Goal: Transaction & Acquisition: Purchase product/service

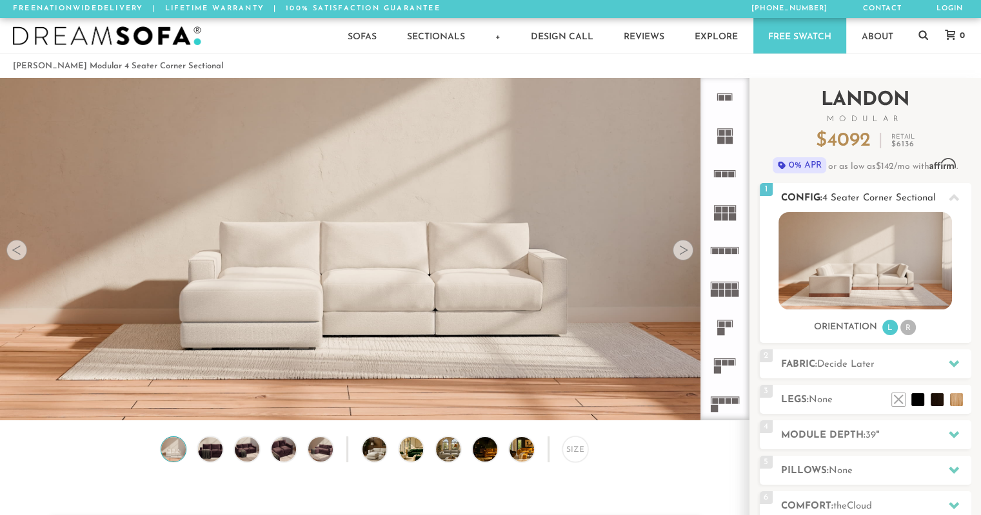
click at [908, 326] on li "R" at bounding box center [907, 327] width 15 height 15
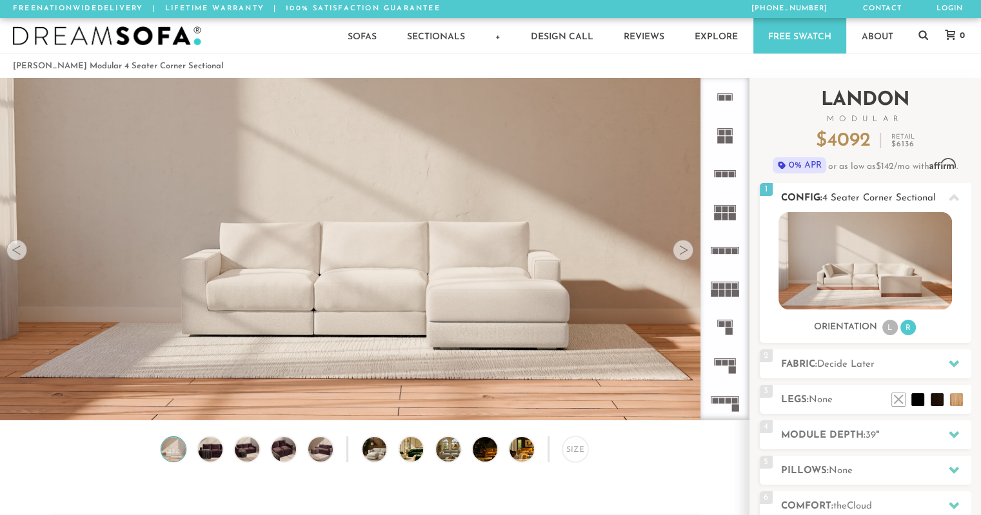
click at [890, 326] on li "L" at bounding box center [889, 327] width 15 height 15
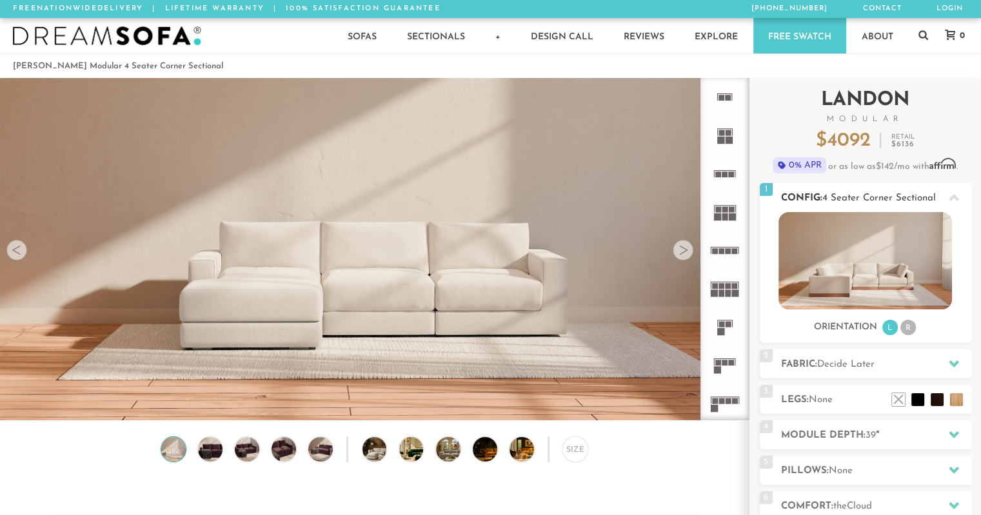
click at [910, 327] on li "R" at bounding box center [907, 327] width 15 height 15
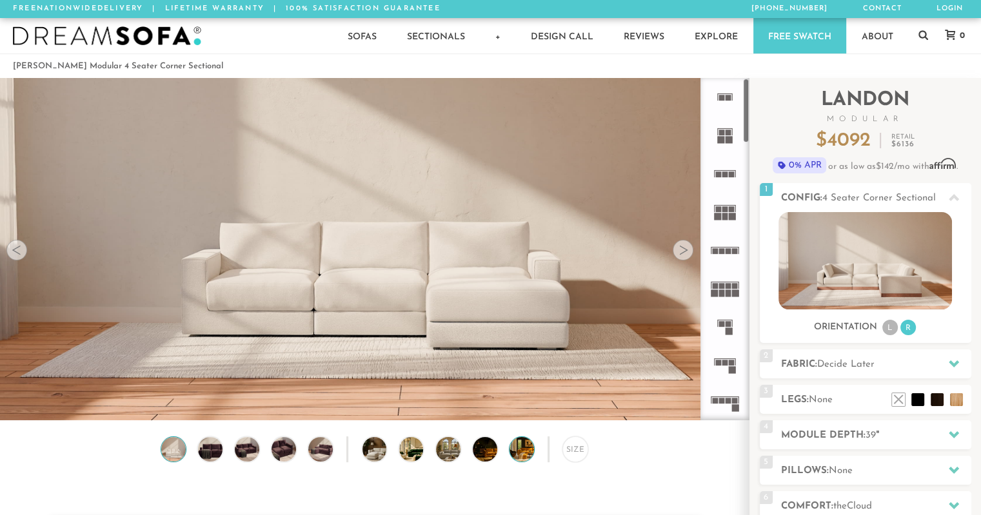
click at [524, 458] on img at bounding box center [530, 449] width 43 height 25
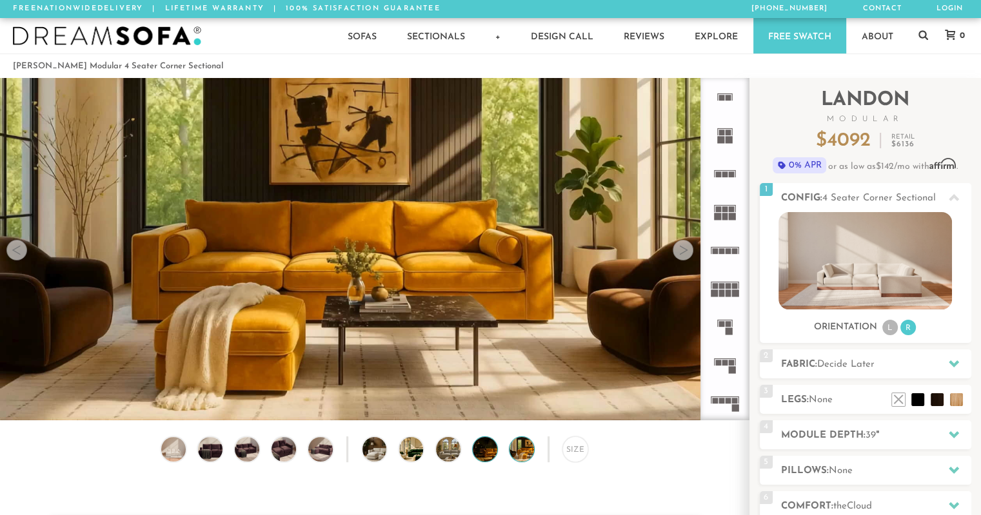
click at [482, 458] on img at bounding box center [494, 449] width 43 height 25
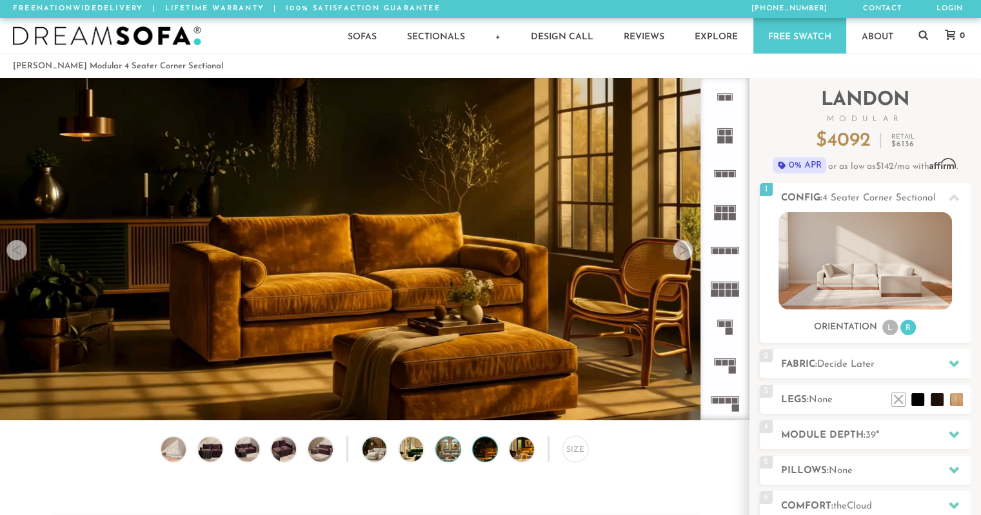
click at [449, 456] on img at bounding box center [457, 449] width 43 height 25
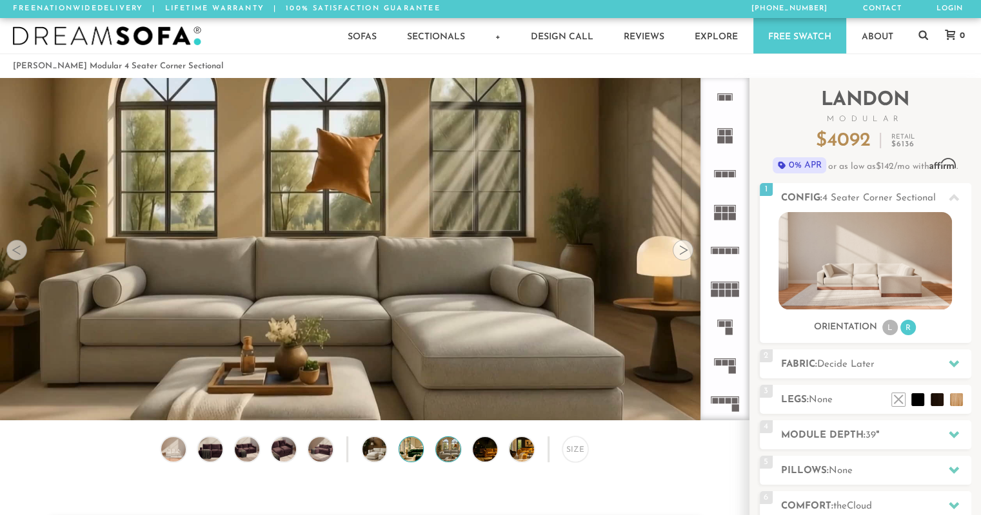
click at [416, 452] on img at bounding box center [420, 449] width 43 height 25
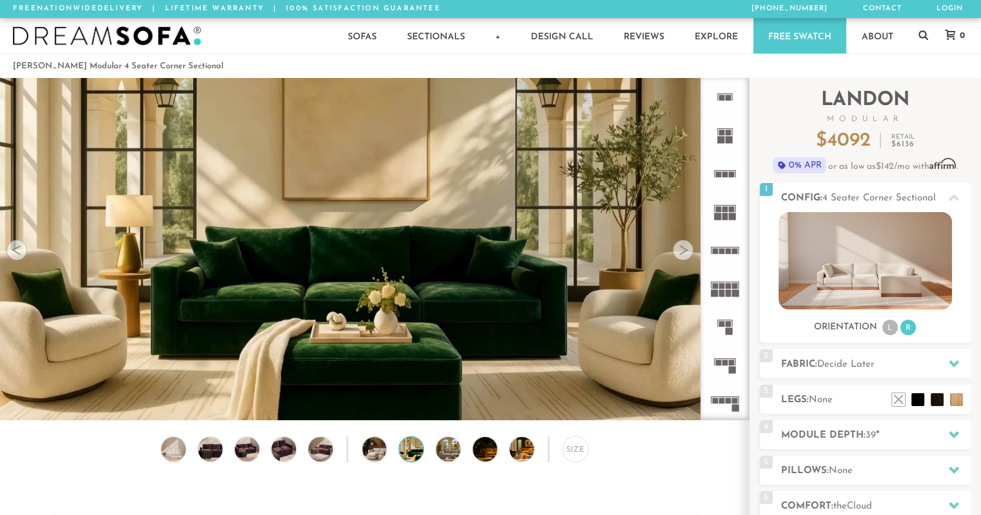
click at [387, 453] on div at bounding box center [375, 449] width 26 height 26
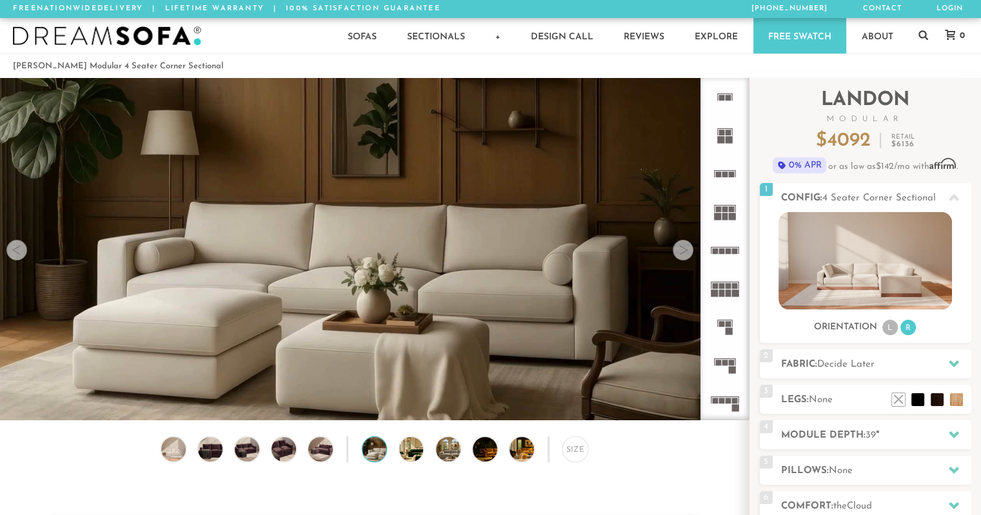
click at [343, 451] on div "Size" at bounding box center [374, 452] width 749 height 32
click at [331, 452] on img at bounding box center [320, 449] width 29 height 25
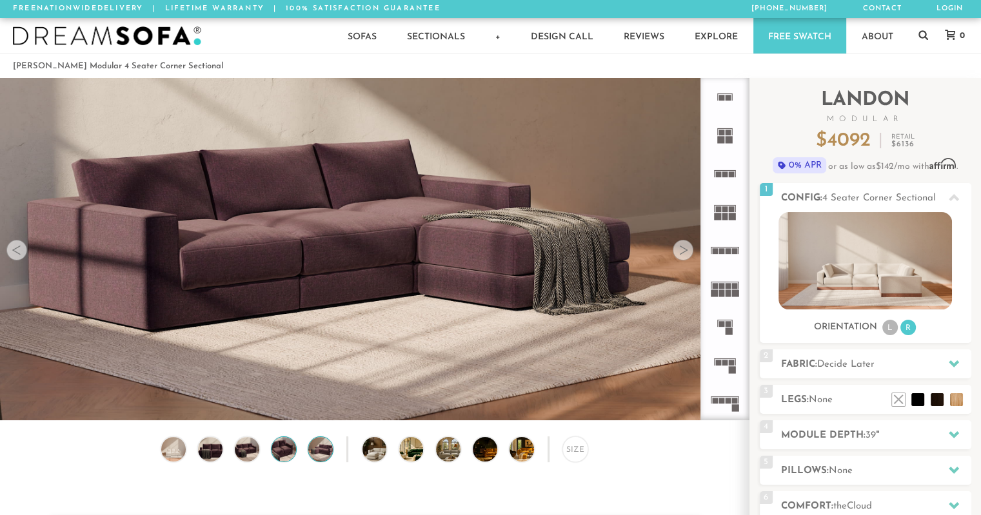
click at [287, 450] on img at bounding box center [283, 449] width 29 height 25
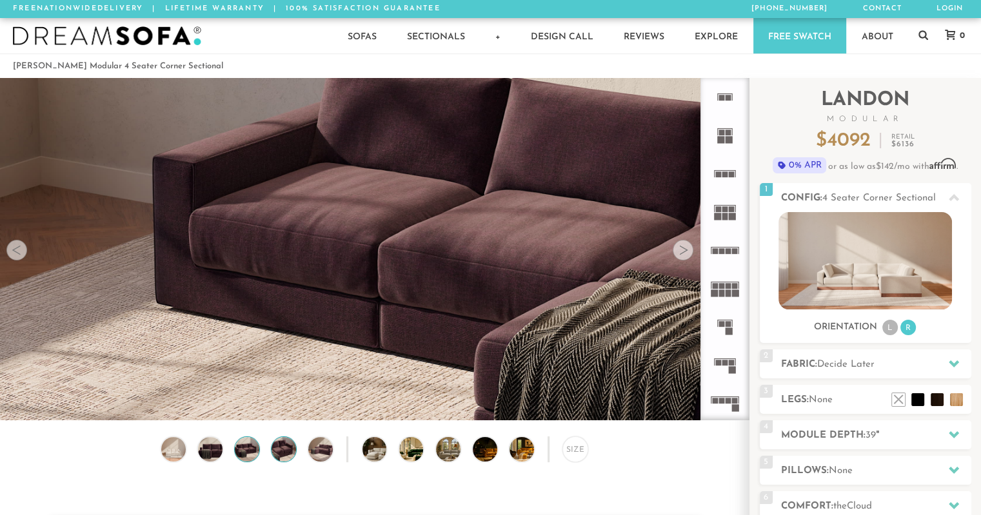
click at [244, 451] on img at bounding box center [246, 449] width 29 height 25
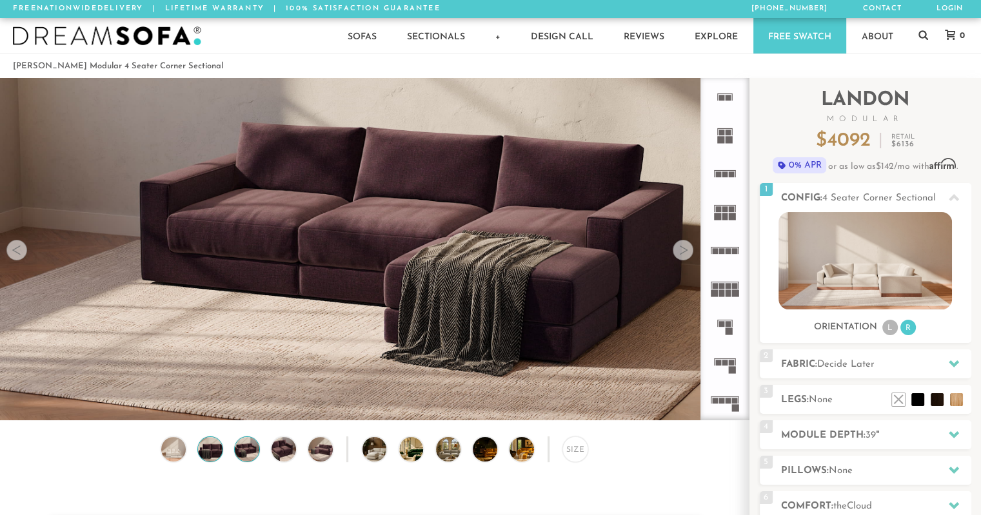
click at [204, 451] on img at bounding box center [209, 449] width 29 height 25
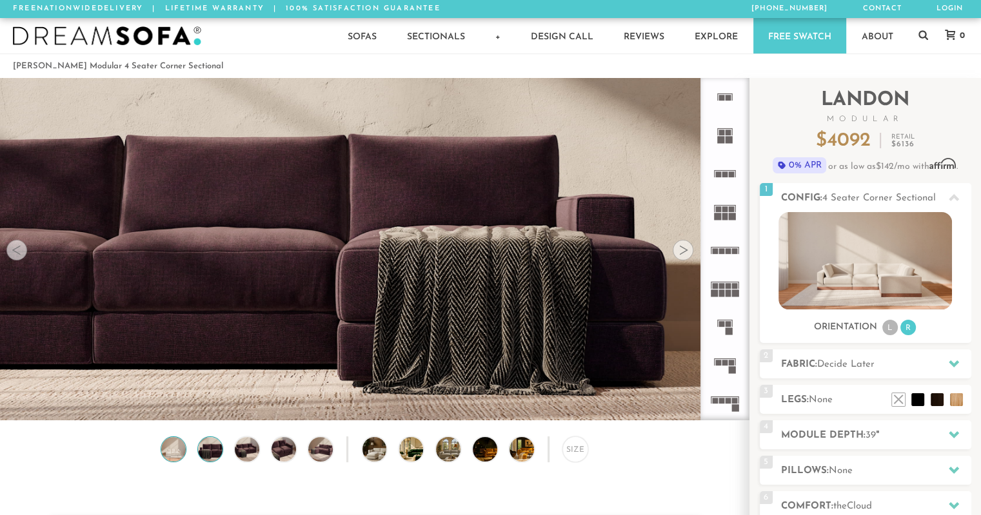
click at [175, 448] on img at bounding box center [173, 449] width 29 height 25
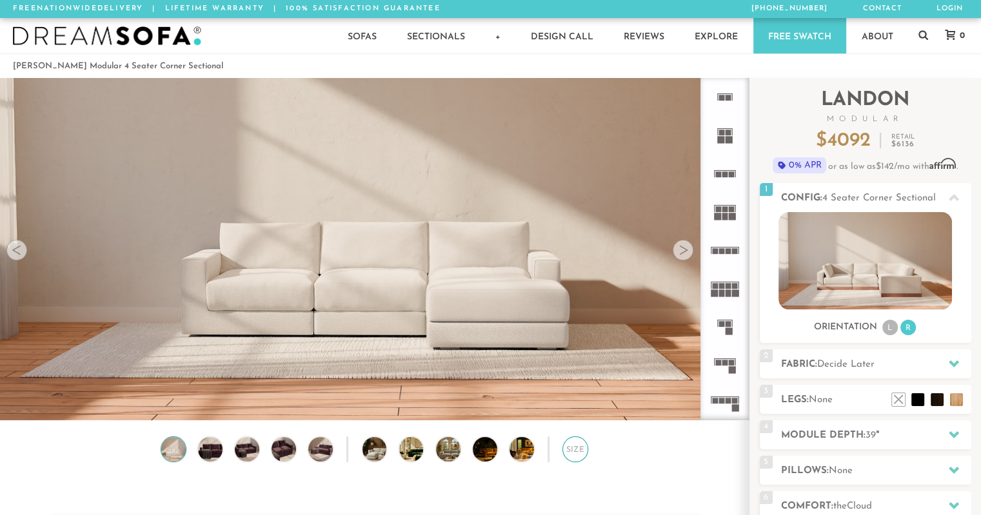
click at [575, 449] on div "Size" at bounding box center [575, 449] width 26 height 26
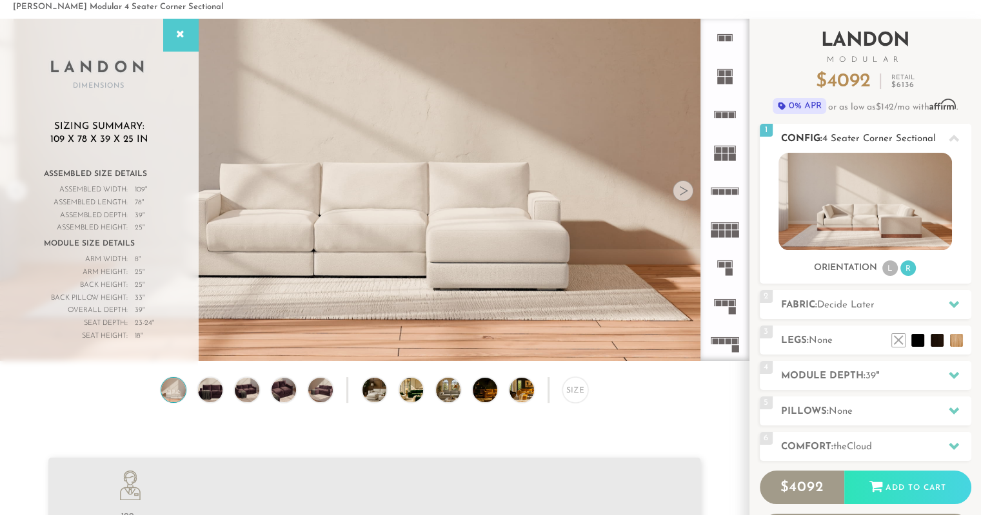
scroll to position [62, 0]
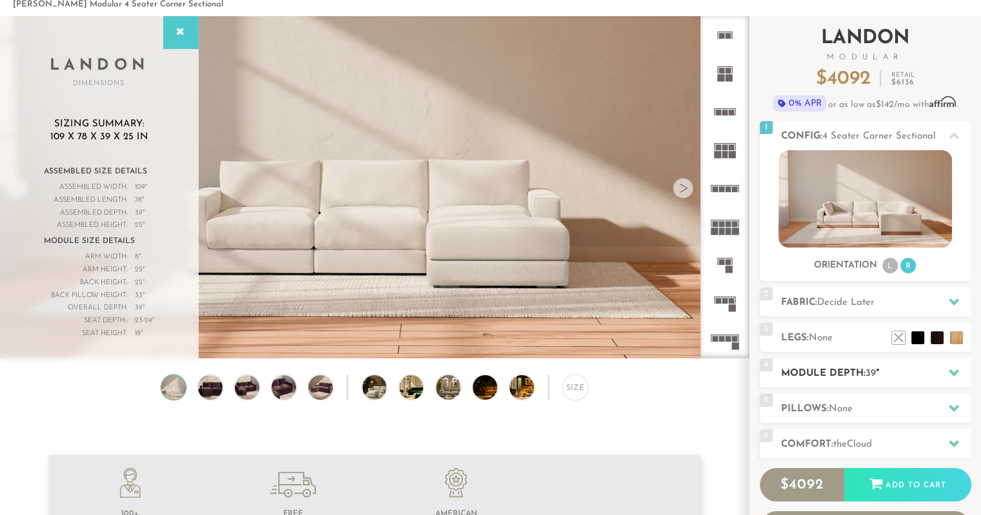
click at [861, 376] on h2 "Module Depth: 39 "" at bounding box center [876, 373] width 190 height 15
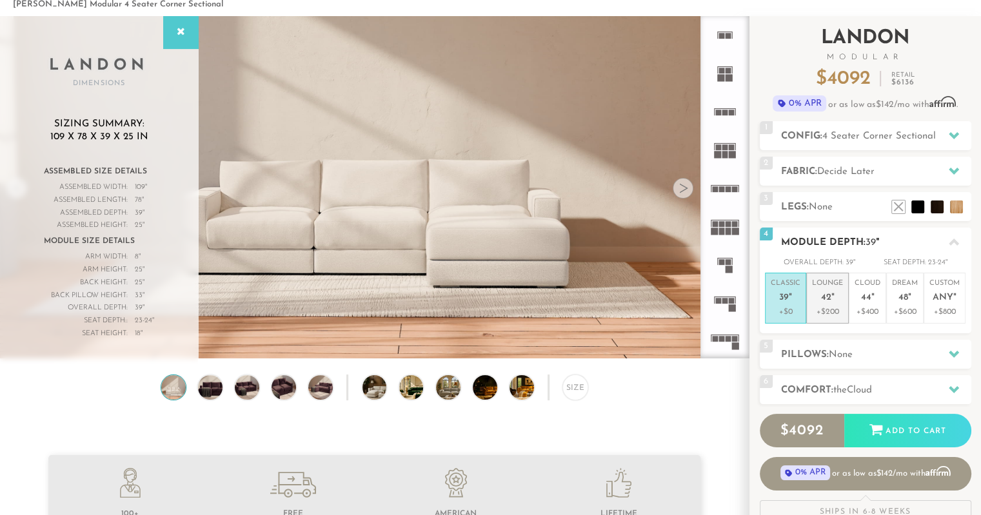
click at [828, 283] on p "Lounge 42 "" at bounding box center [827, 293] width 31 height 28
click at [786, 298] on span "39" at bounding box center [784, 298] width 10 height 11
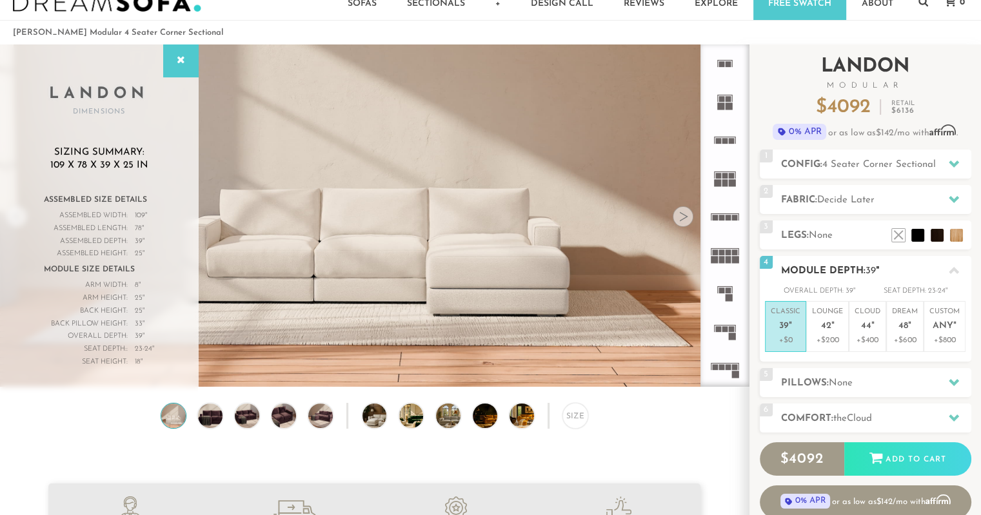
scroll to position [34, 0]
click at [895, 233] on li at bounding box center [879, 216] width 52 height 52
click at [918, 237] on li at bounding box center [898, 216] width 52 height 52
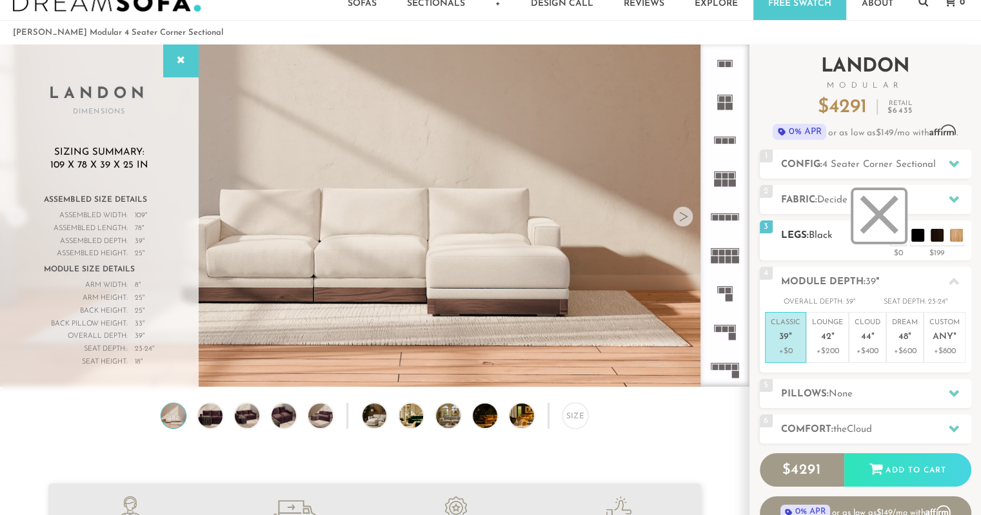
click at [898, 232] on li at bounding box center [879, 216] width 52 height 52
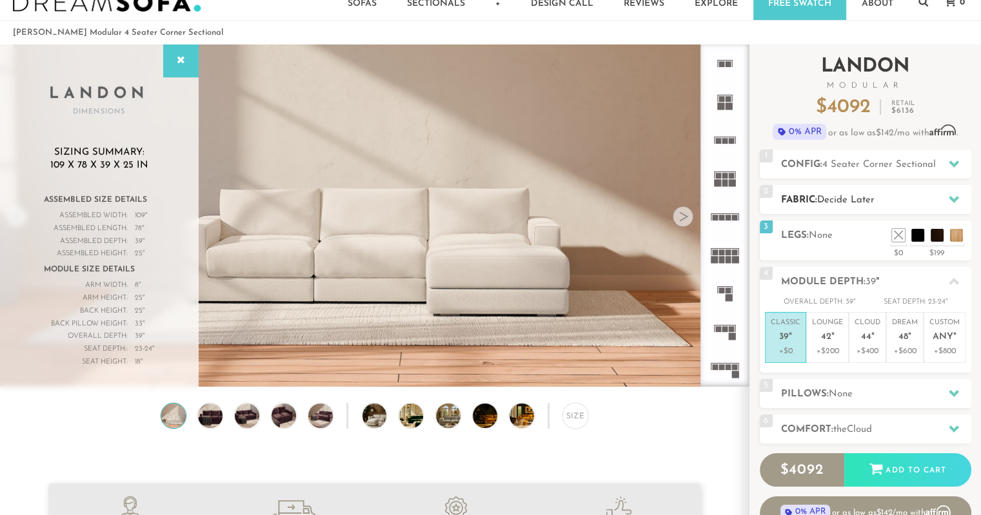
scroll to position [0, 0]
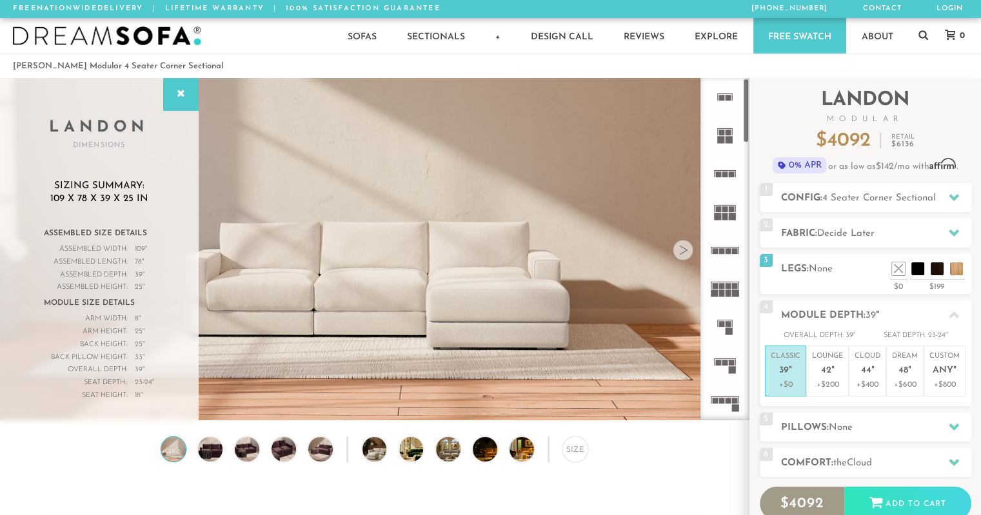
click at [177, 452] on img at bounding box center [173, 449] width 29 height 25
click at [564, 446] on div "Size" at bounding box center [575, 449] width 26 height 26
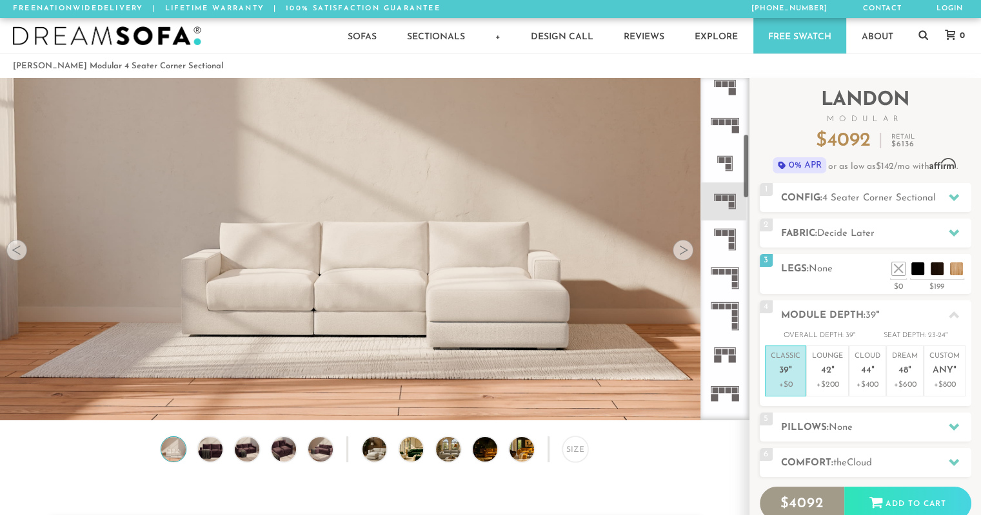
scroll to position [294, 0]
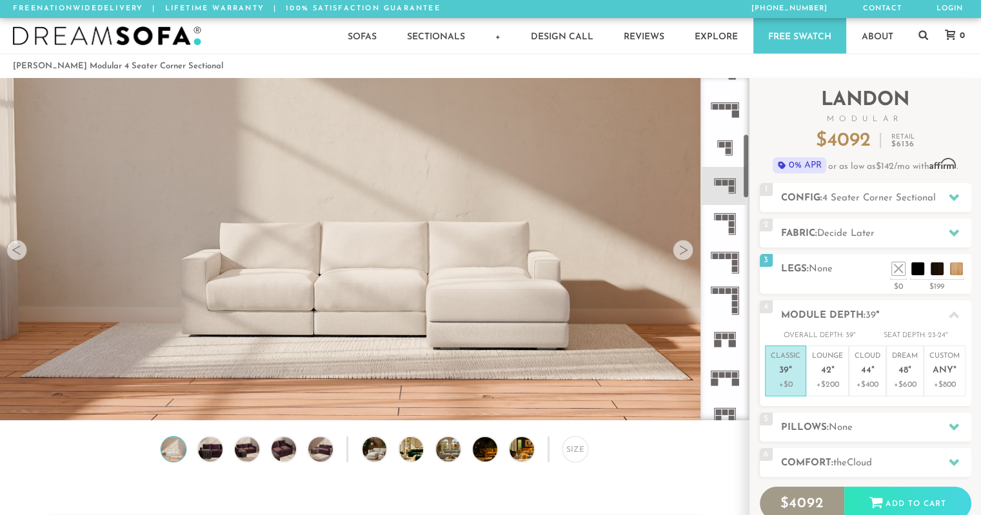
click at [726, 177] on icon at bounding box center [724, 186] width 38 height 38
click at [823, 193] on h2 "Config: 4 Seater Corner Sectional" at bounding box center [876, 198] width 190 height 15
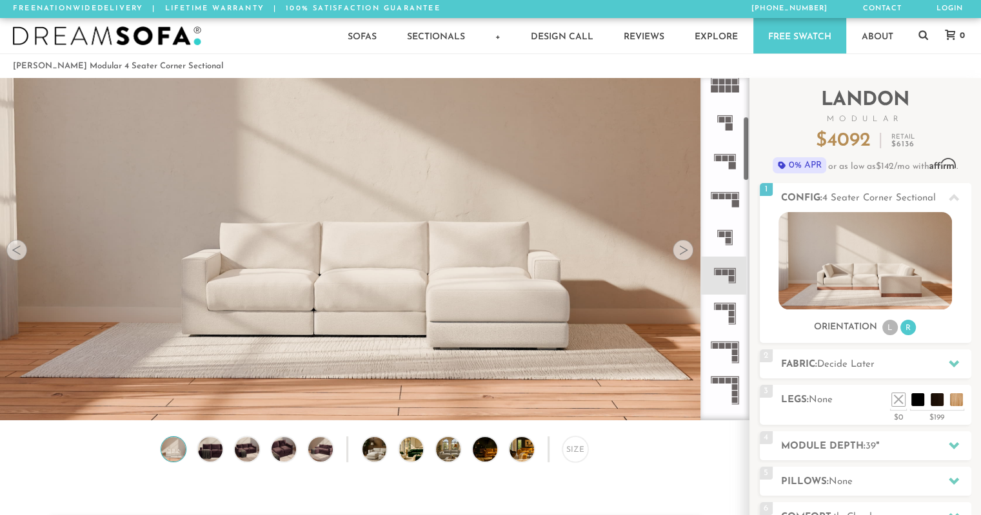
scroll to position [204, 0]
click at [726, 232] on rect at bounding box center [728, 235] width 6 height 6
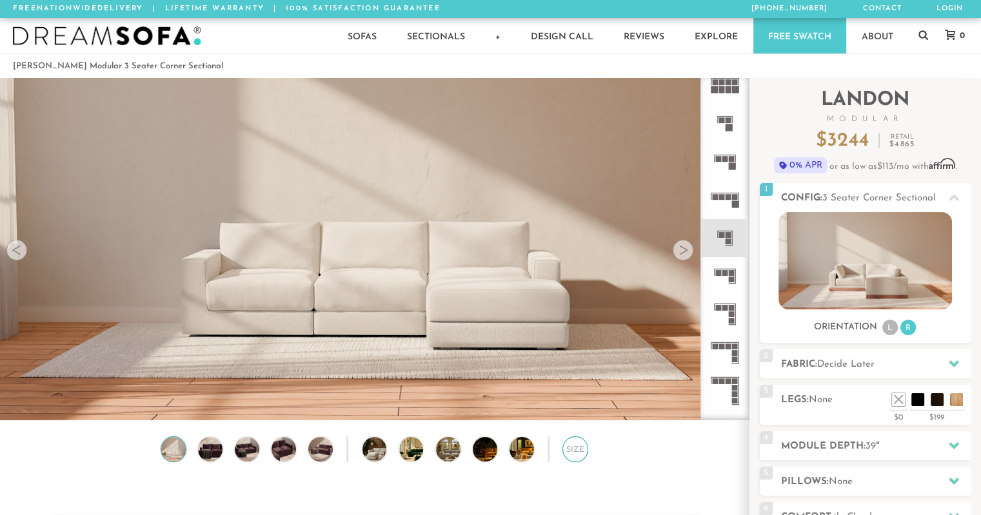
click at [565, 458] on div "Size" at bounding box center [575, 449] width 26 height 26
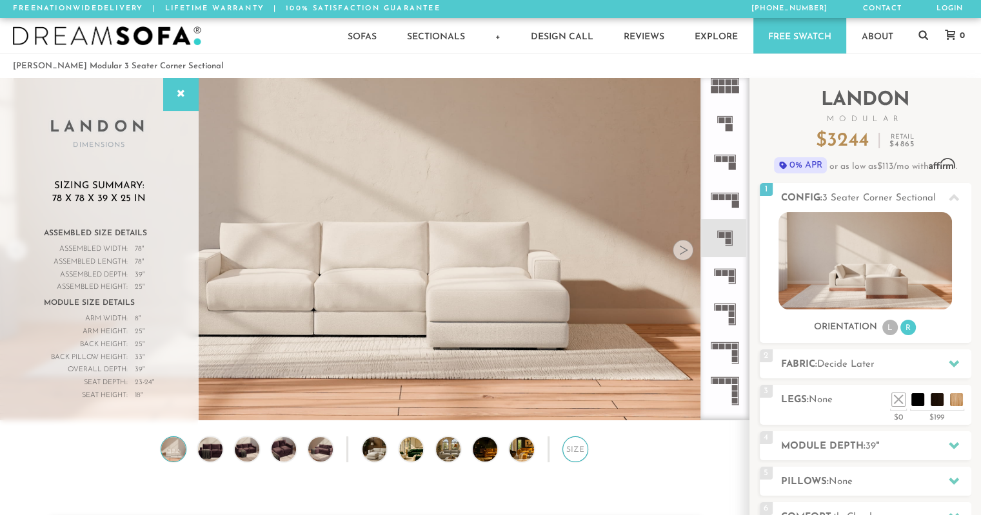
click at [571, 458] on div "Size" at bounding box center [575, 449] width 26 height 26
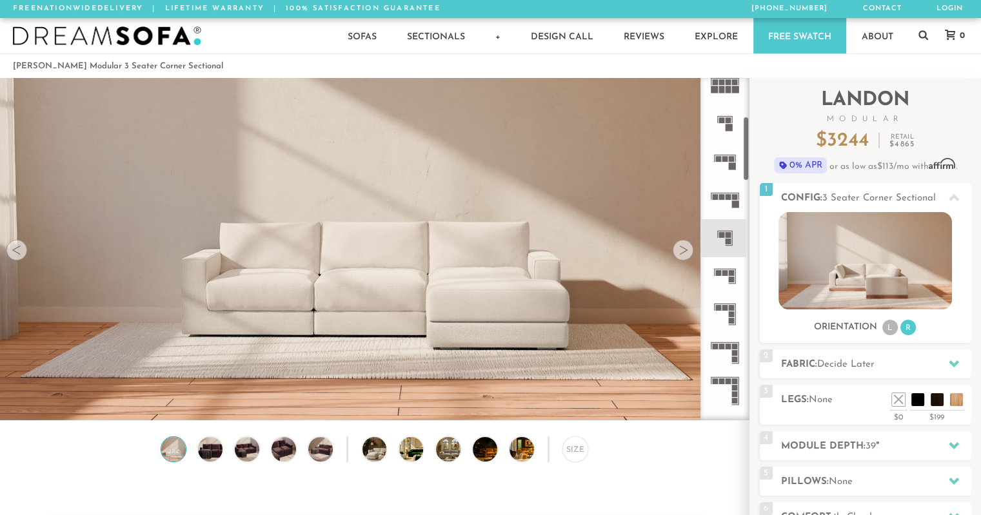
click at [724, 262] on icon at bounding box center [724, 276] width 38 height 38
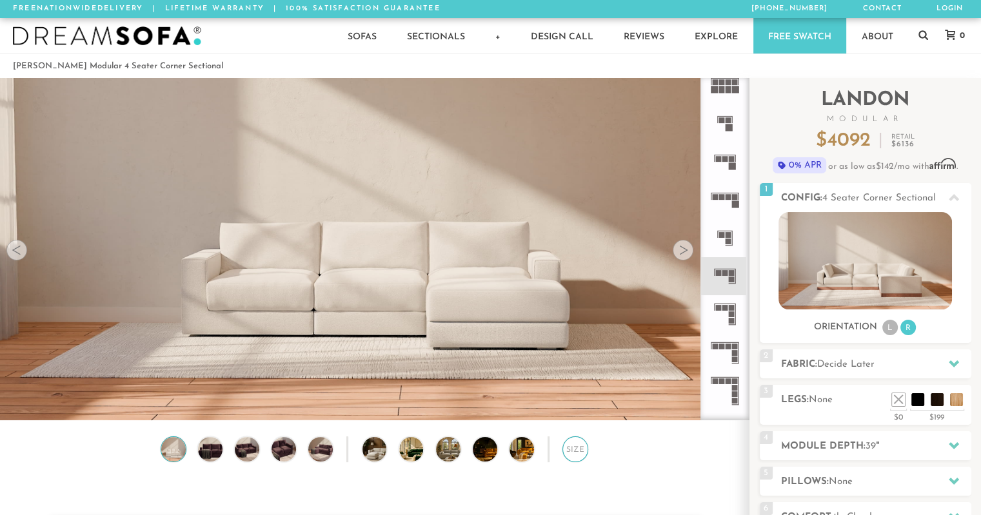
click at [576, 458] on div "Size" at bounding box center [575, 449] width 26 height 26
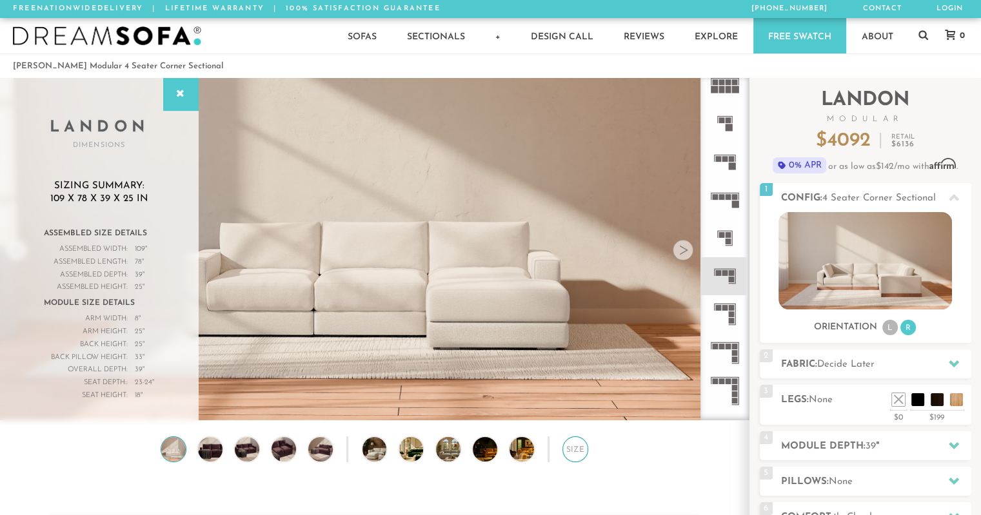
click at [576, 458] on div "Size" at bounding box center [575, 449] width 26 height 26
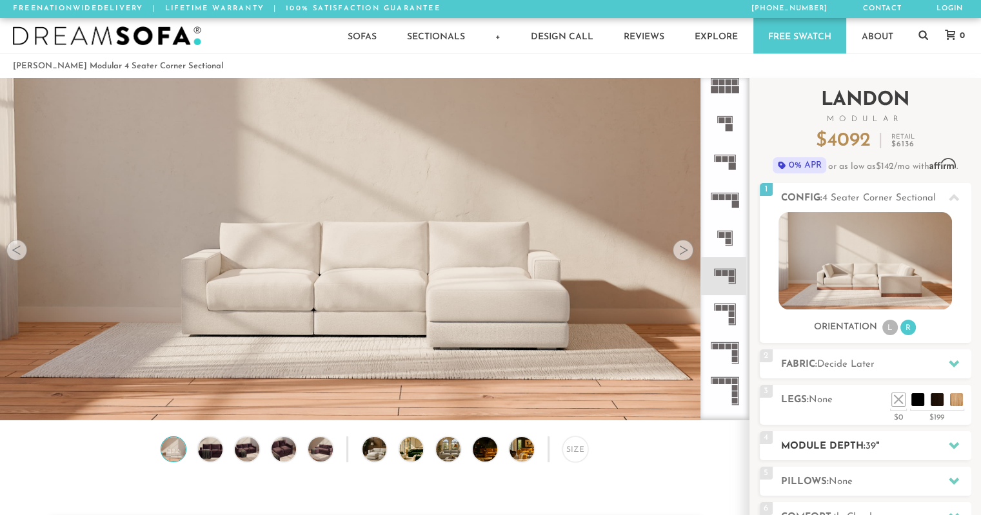
click at [846, 440] on h2 "Module Depth: 39 "" at bounding box center [876, 446] width 190 height 15
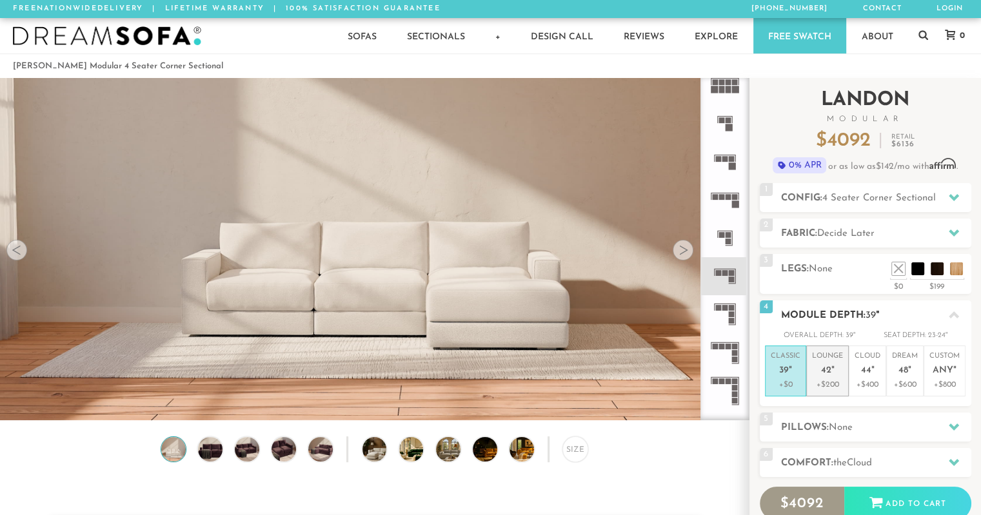
click at [838, 370] on p "Lounge 42 "" at bounding box center [827, 365] width 31 height 28
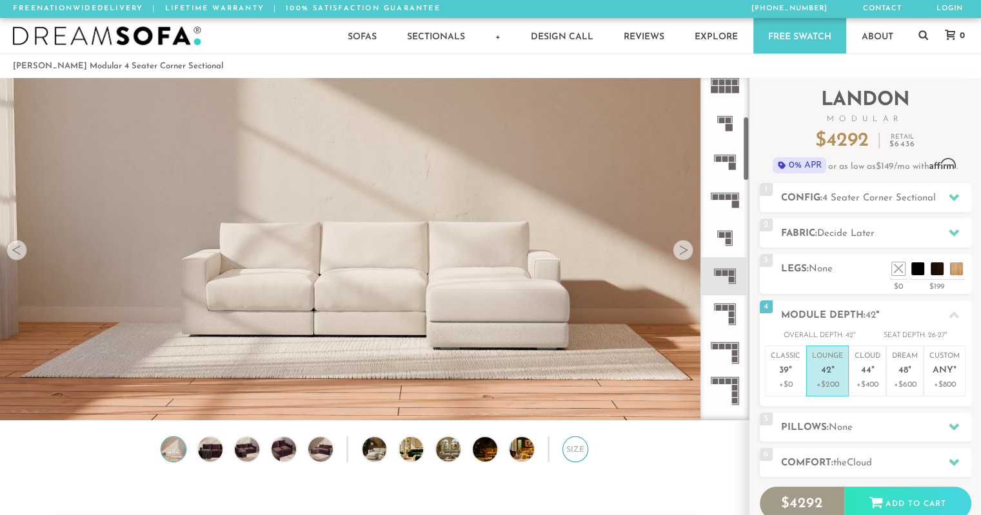
click at [571, 453] on div "Size" at bounding box center [575, 449] width 26 height 26
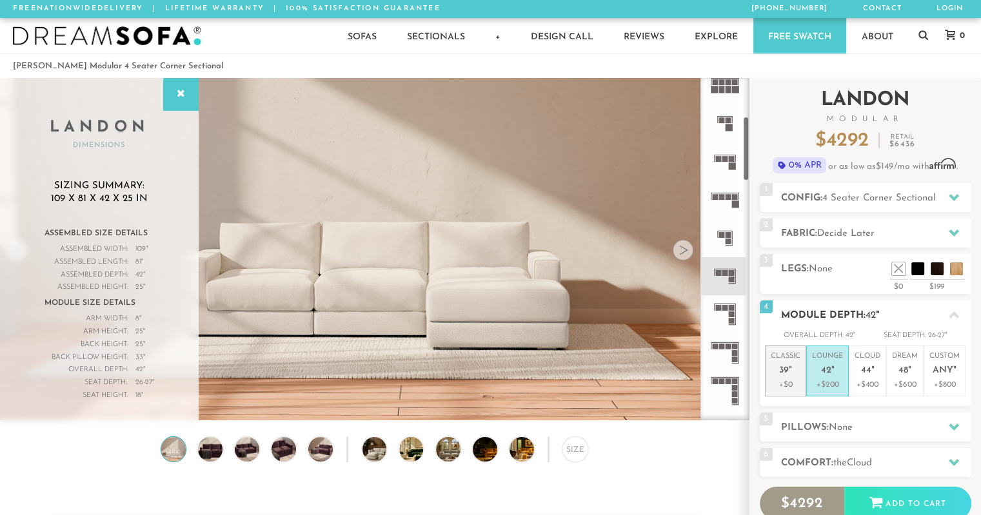
click at [776, 357] on p "Classic 39 "" at bounding box center [785, 365] width 30 height 28
click at [823, 360] on p "Lounge 42 "" at bounding box center [827, 365] width 31 height 28
click at [781, 369] on span "39" at bounding box center [784, 371] width 10 height 11
click at [814, 369] on p "Lounge 42 "" at bounding box center [827, 365] width 31 height 28
click at [789, 374] on em """ at bounding box center [790, 371] width 3 height 11
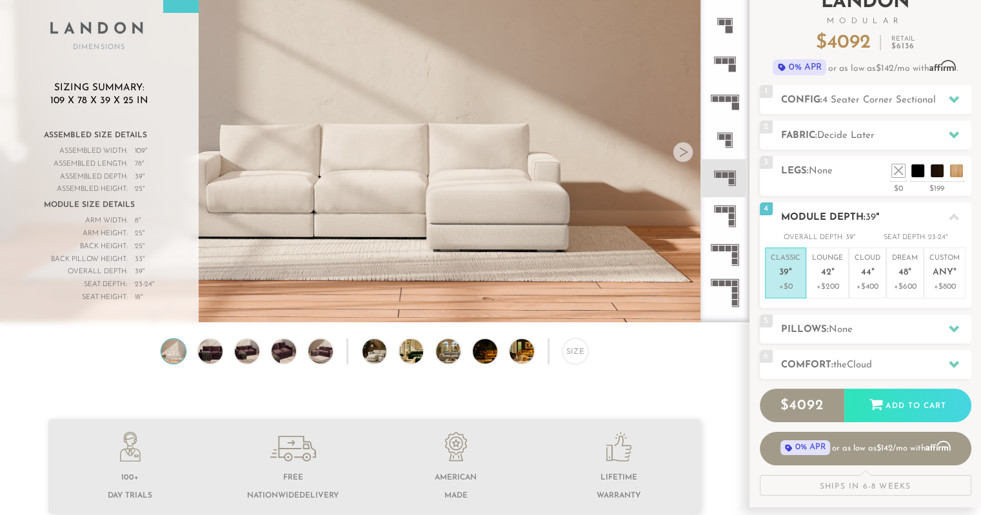
scroll to position [102, 0]
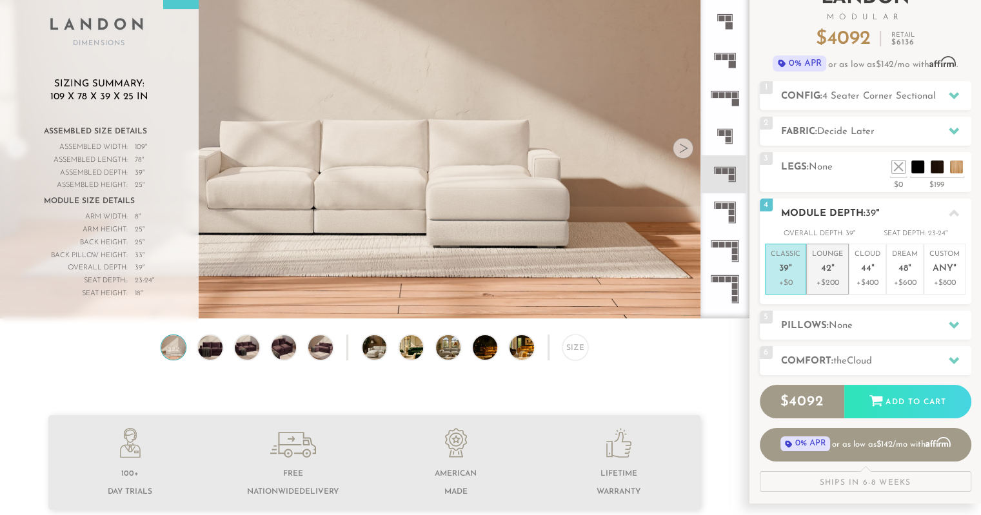
click at [835, 275] on p "Lounge 42 "" at bounding box center [827, 264] width 31 height 28
click at [780, 267] on span "39" at bounding box center [784, 269] width 10 height 11
click at [825, 271] on span "42" at bounding box center [826, 269] width 10 height 11
click at [787, 266] on span "39" at bounding box center [784, 269] width 10 height 11
click at [856, 319] on h2 "Pillows: None" at bounding box center [876, 326] width 190 height 15
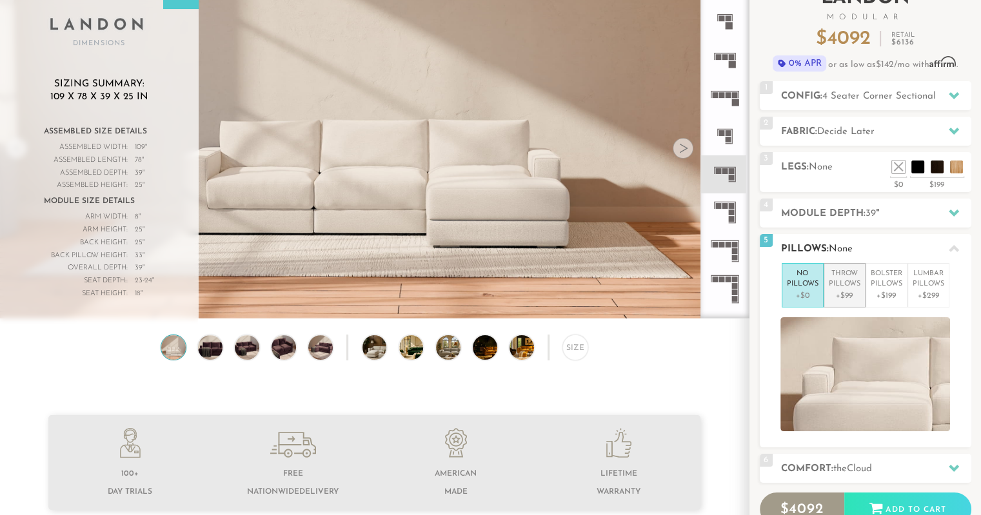
click at [848, 282] on p "Throw Pillows" at bounding box center [845, 279] width 32 height 21
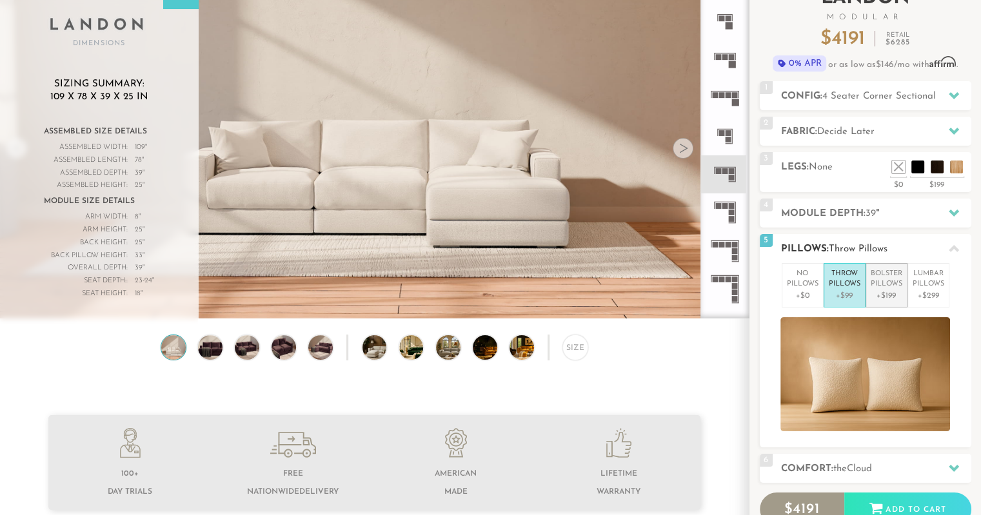
click at [892, 283] on p "Bolster Pillows" at bounding box center [886, 279] width 32 height 21
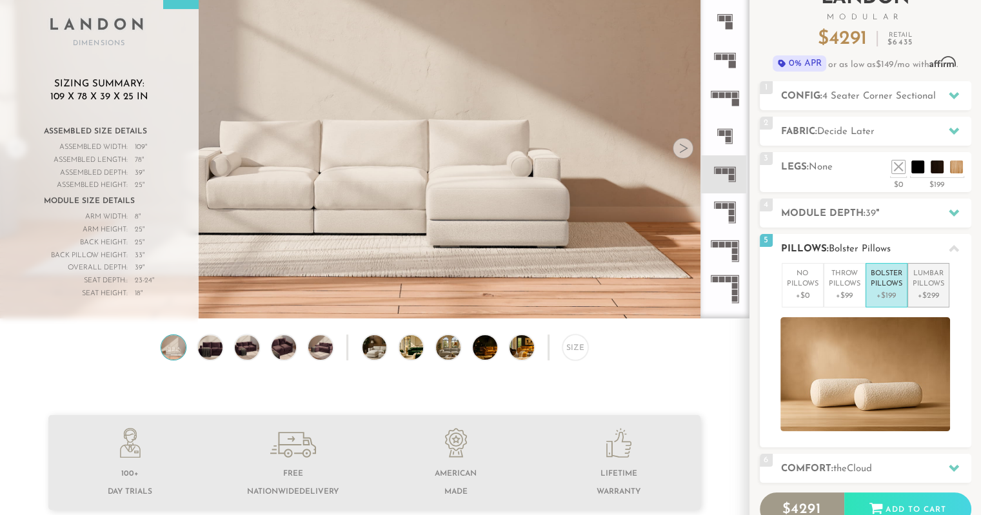
click at [926, 280] on p "Lumbar Pillows" at bounding box center [928, 279] width 32 height 21
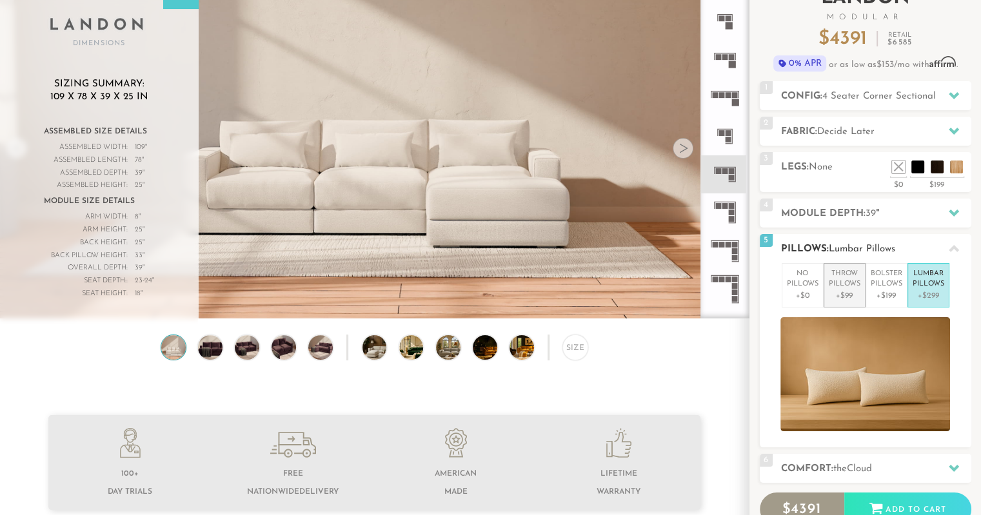
click at [840, 281] on p "Throw Pillows" at bounding box center [845, 279] width 32 height 21
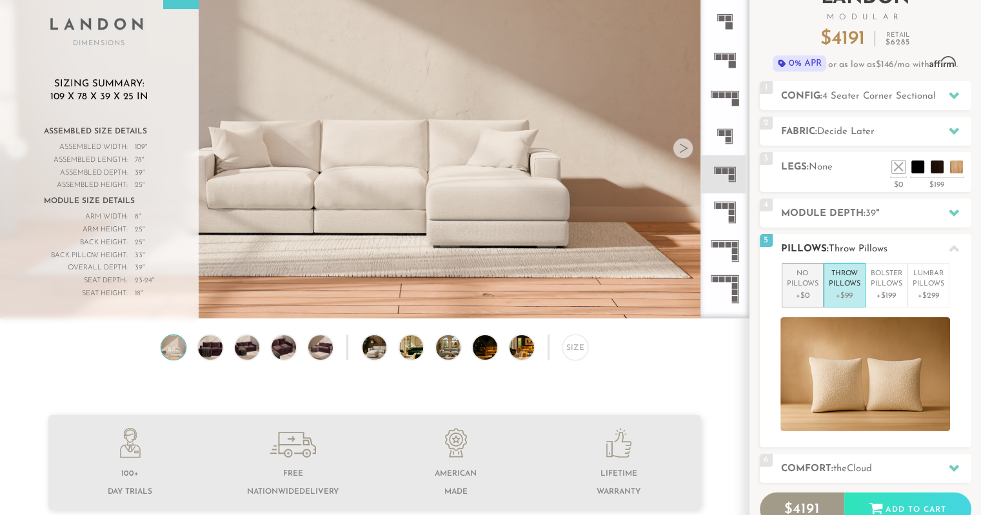
click at [806, 284] on p "No Pillows" at bounding box center [803, 279] width 32 height 21
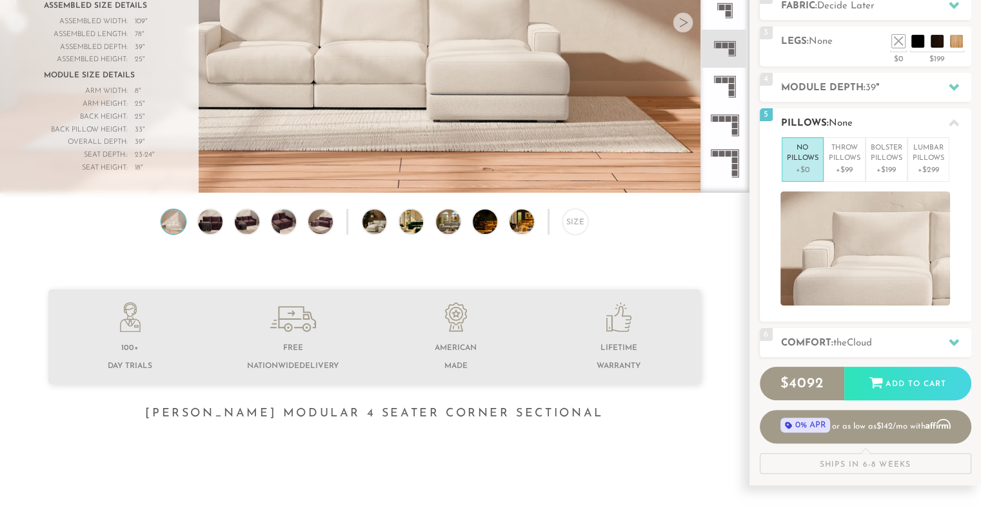
scroll to position [374, 0]
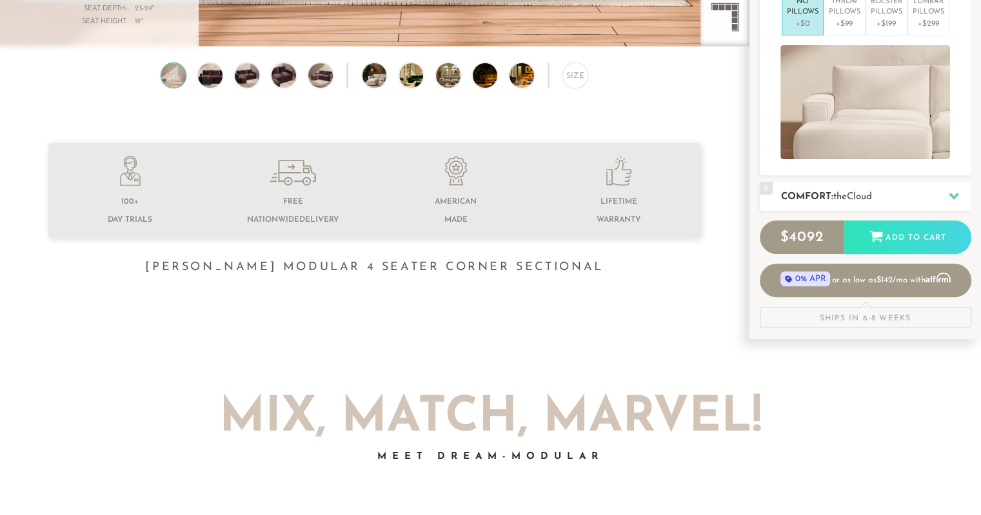
click at [865, 184] on div "6 Comfort: the Cloud soft" at bounding box center [865, 196] width 211 height 29
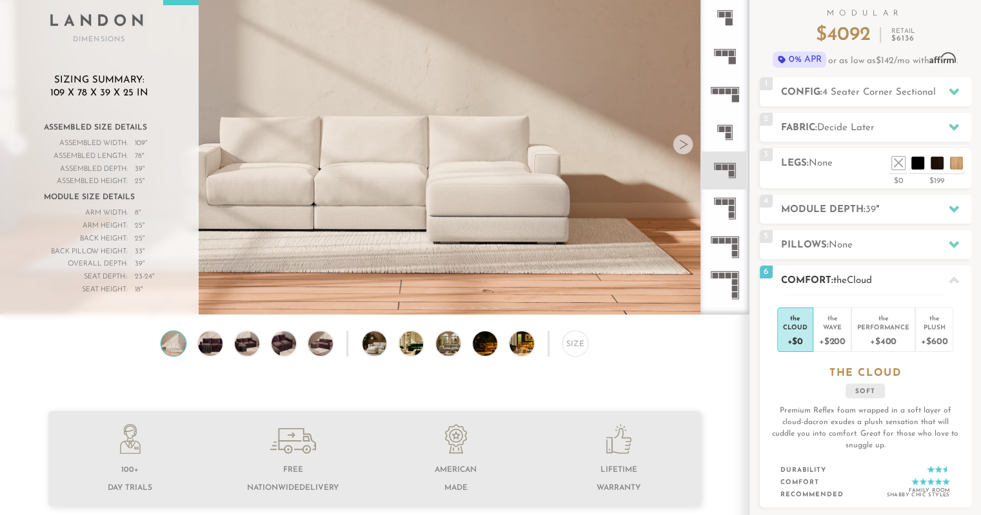
scroll to position [109, 0]
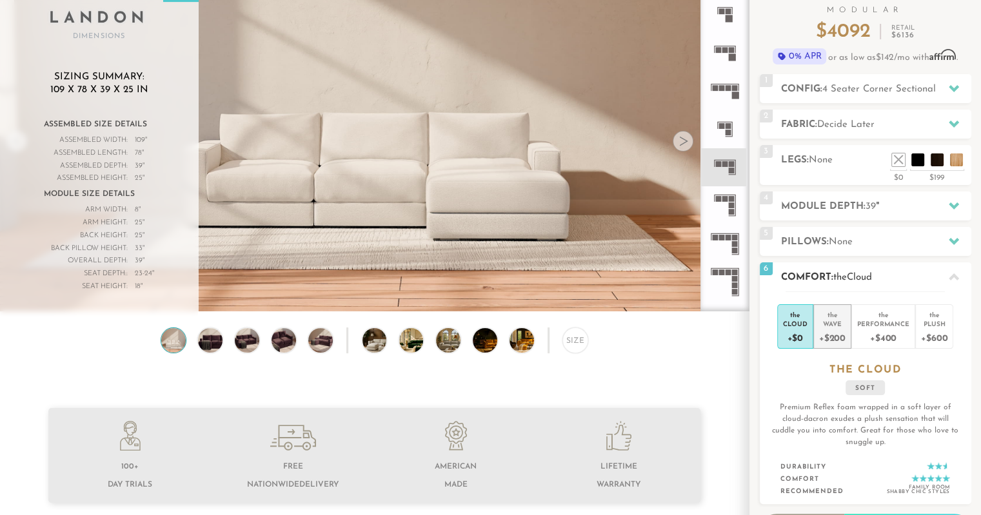
click at [832, 317] on div "the" at bounding box center [832, 312] width 26 height 13
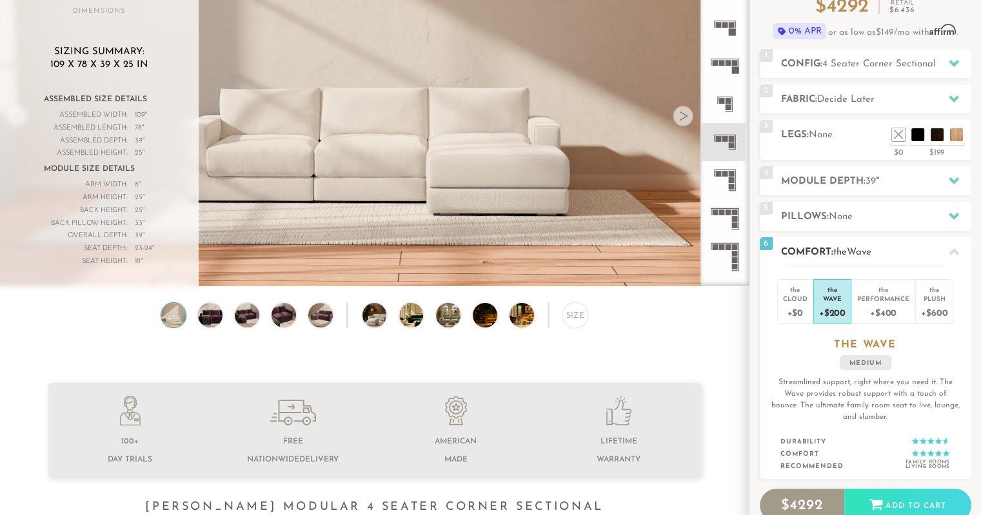
scroll to position [137, 0]
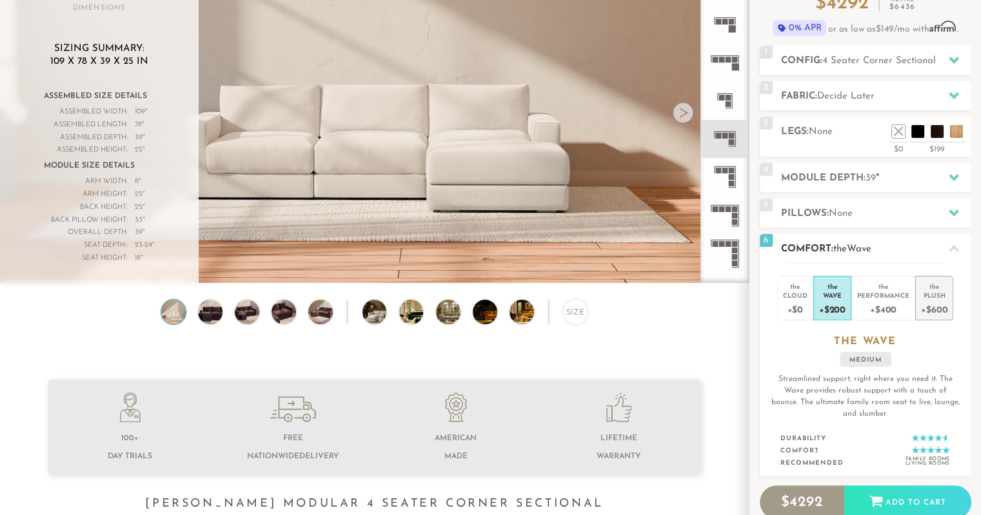
click at [936, 297] on div "Plush" at bounding box center [934, 295] width 26 height 9
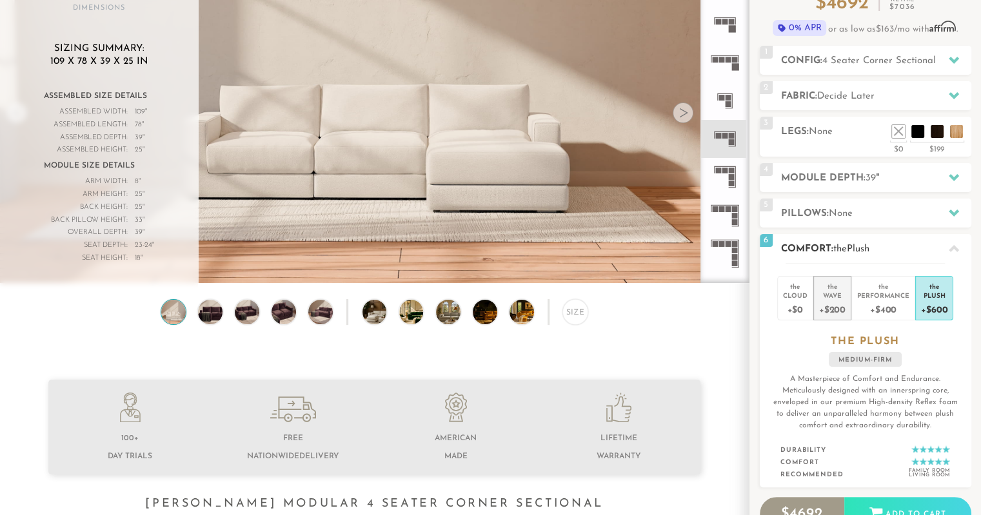
click at [831, 306] on div "+$200" at bounding box center [832, 309] width 26 height 19
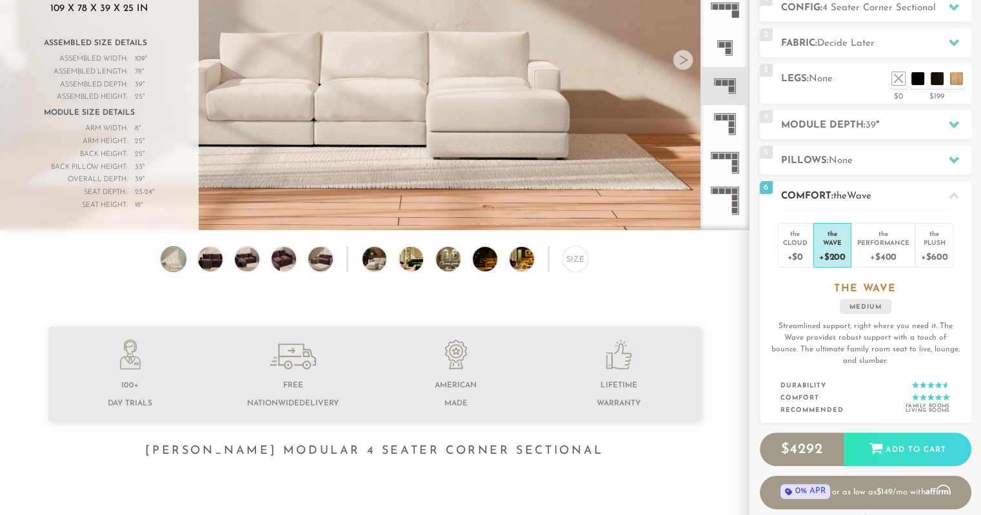
scroll to position [196, 0]
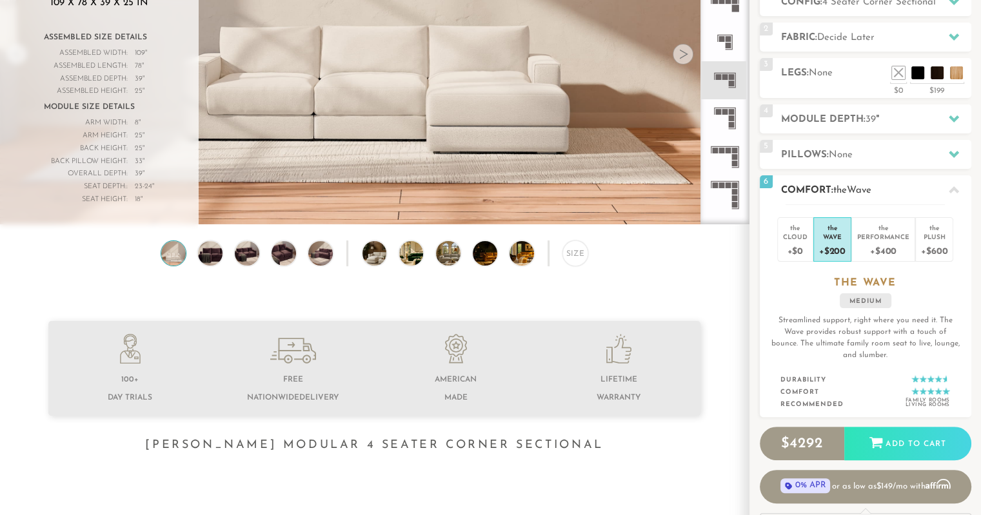
click at [772, 244] on div "the Cloud +$0 the Wave +$200 the Performance +$400 the Plush +$600 the WAVE med…" at bounding box center [865, 310] width 211 height 213
click at [794, 244] on div "+$0" at bounding box center [795, 250] width 25 height 19
click at [832, 245] on div "+$200" at bounding box center [832, 250] width 26 height 19
click at [797, 246] on div "+$0" at bounding box center [795, 250] width 25 height 19
click at [831, 247] on div "+$200" at bounding box center [832, 250] width 26 height 19
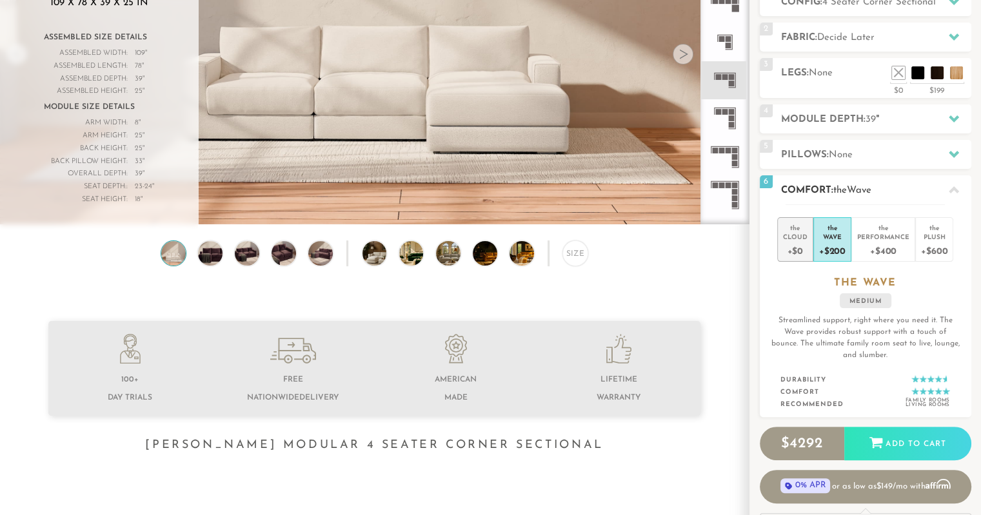
click at [797, 243] on div "+$0" at bounding box center [795, 250] width 25 height 19
click at [830, 244] on div "+$200" at bounding box center [832, 250] width 26 height 19
click at [787, 242] on div "+$0" at bounding box center [795, 250] width 25 height 19
click at [830, 239] on div "Wave" at bounding box center [832, 236] width 26 height 9
click at [928, 241] on div "+$600" at bounding box center [934, 250] width 26 height 19
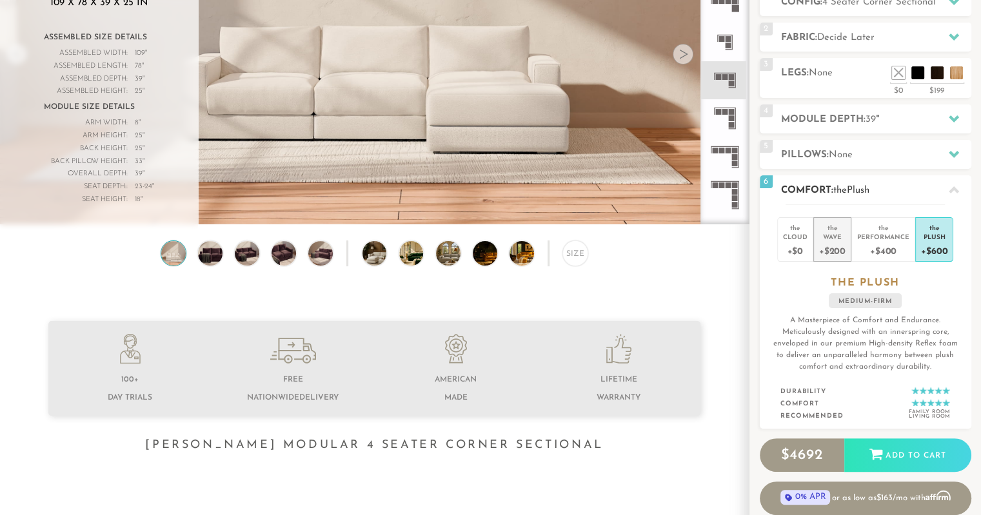
click at [825, 226] on div "the" at bounding box center [832, 225] width 26 height 13
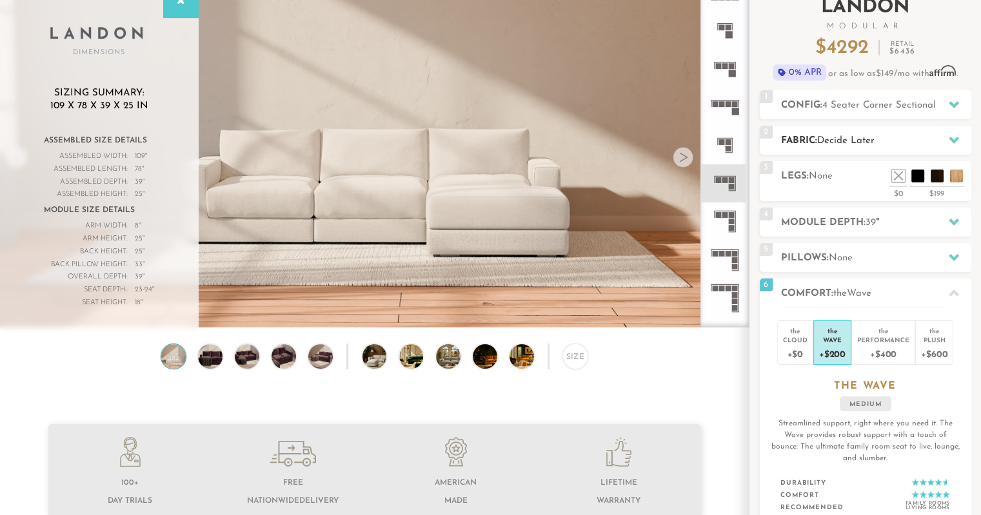
scroll to position [0, 0]
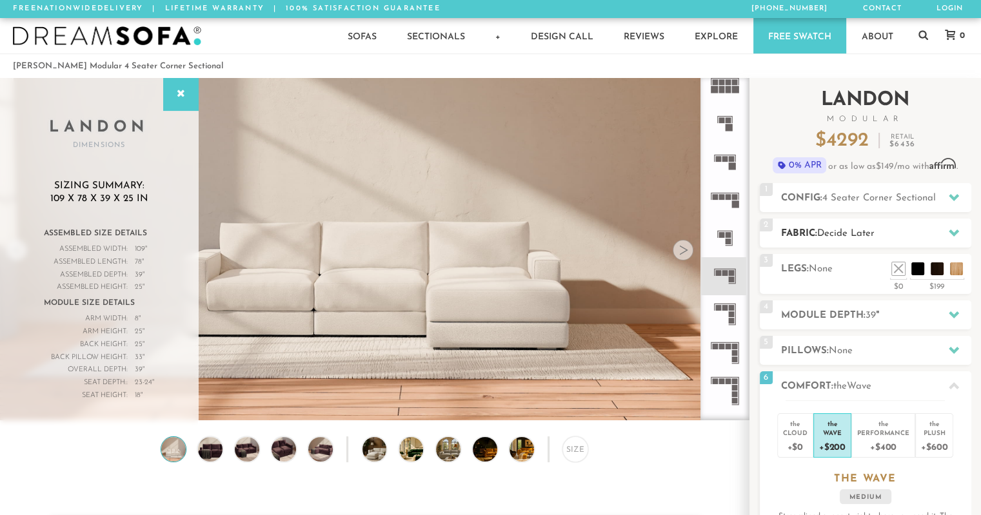
click at [834, 227] on h2 "Fabric: Decide Later" at bounding box center [876, 233] width 190 height 15
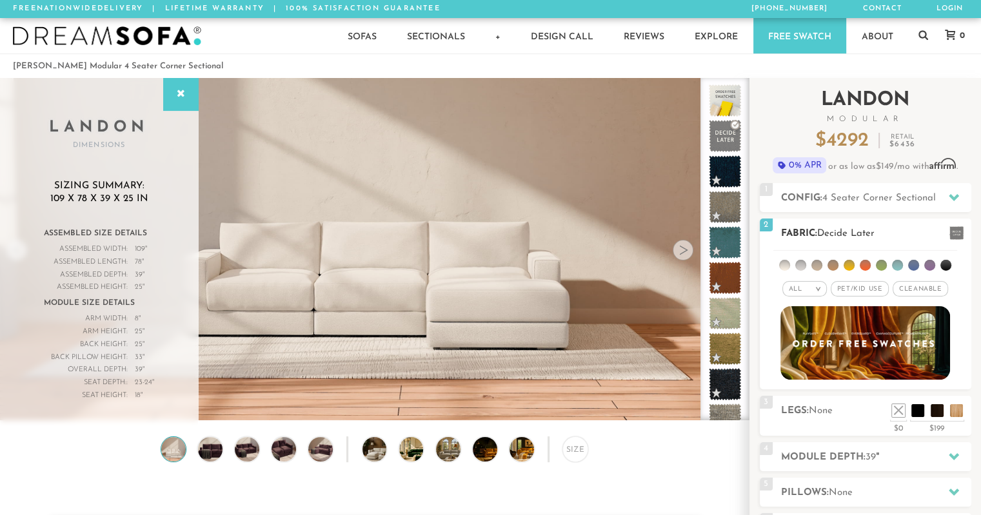
click at [869, 288] on span "Pet/Kid Use x" at bounding box center [859, 288] width 58 height 15
click at [931, 288] on span "Cleanable x" at bounding box center [924, 288] width 55 height 15
click at [811, 289] on em ">" at bounding box center [809, 289] width 10 height 6
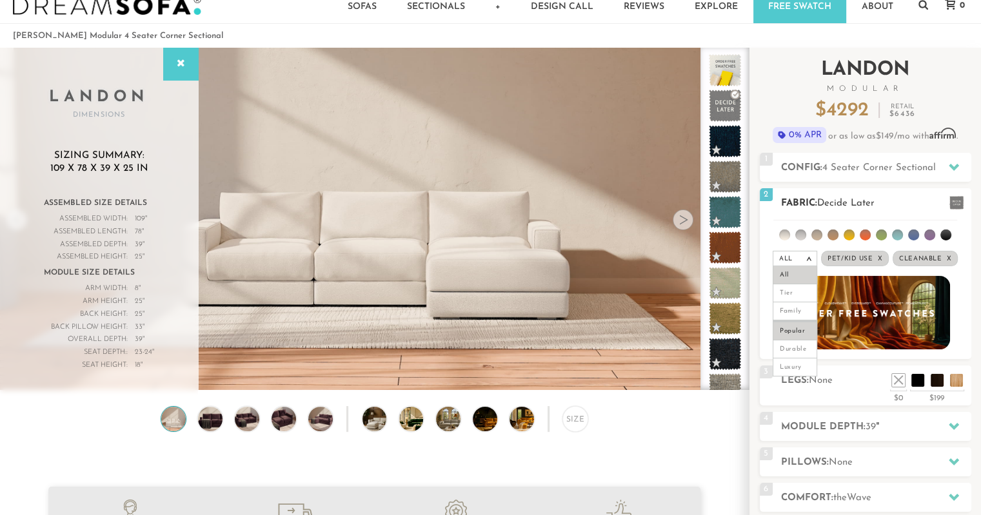
scroll to position [28, 0]
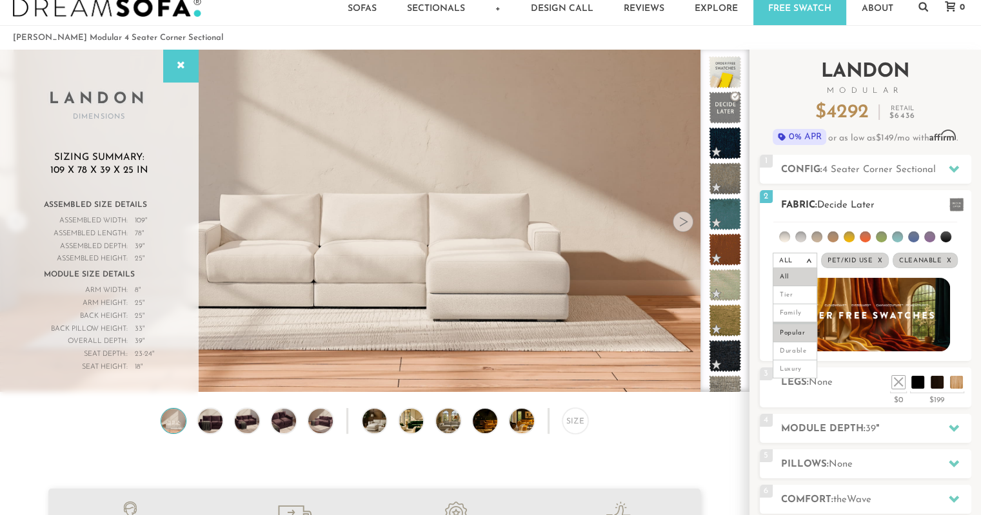
click at [797, 329] on li "Popular" at bounding box center [794, 332] width 44 height 20
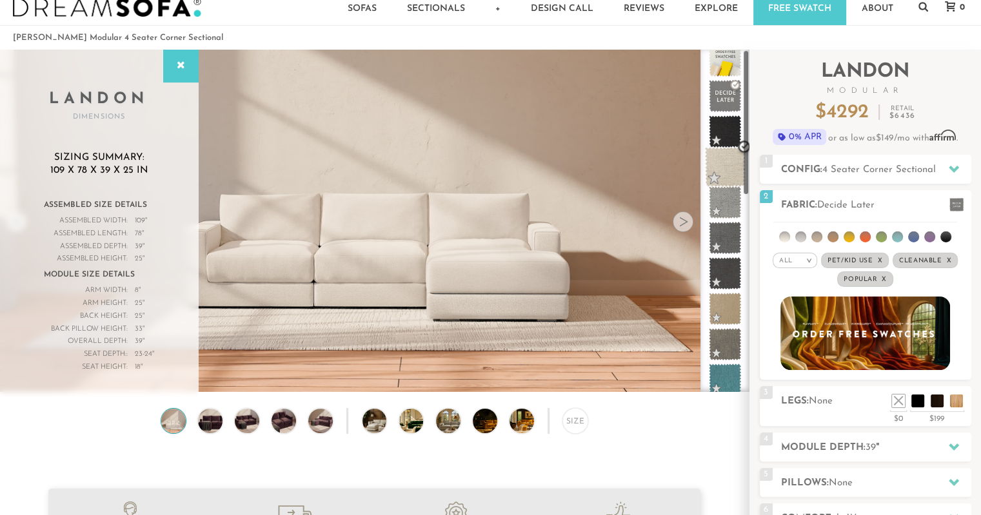
scroll to position [0, 0]
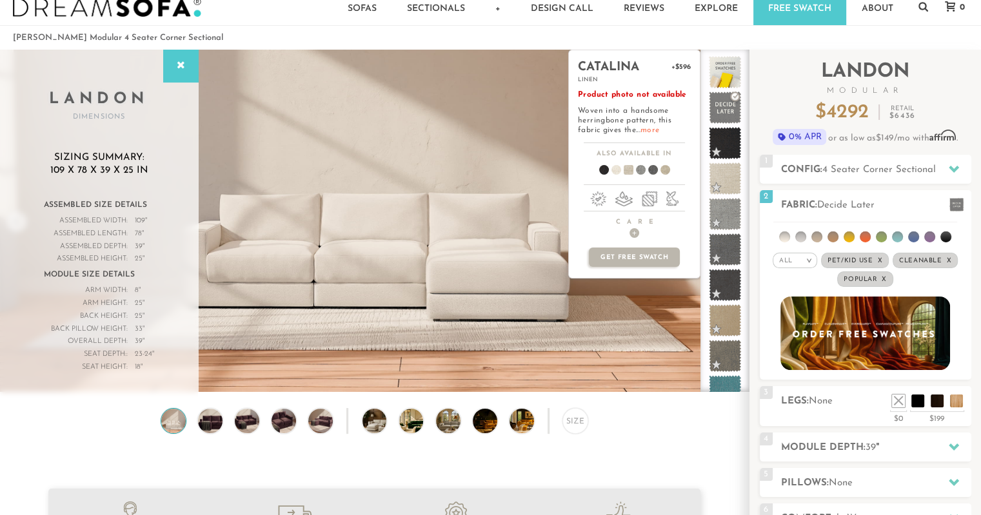
click at [649, 128] on link "more" at bounding box center [649, 130] width 19 height 8
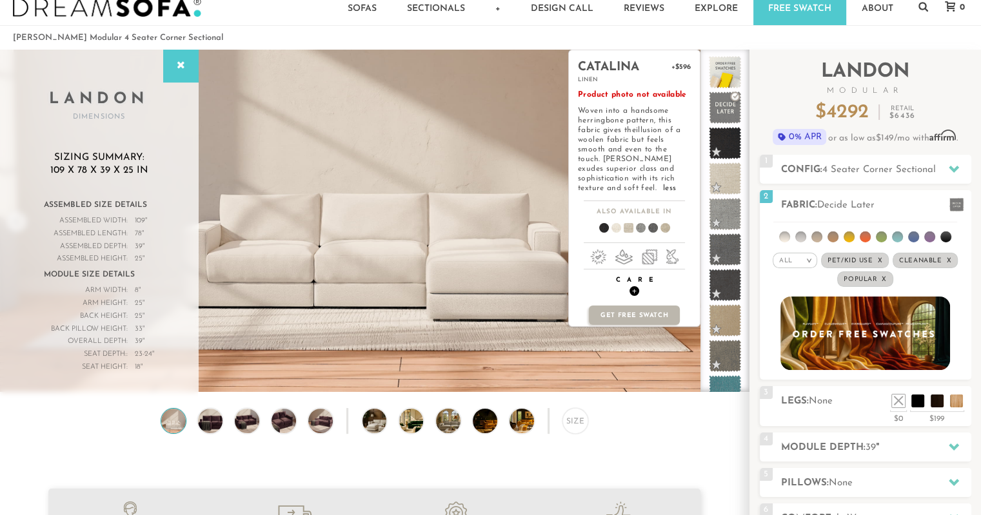
click at [634, 276] on h4 "Care +" at bounding box center [634, 286] width 131 height 20
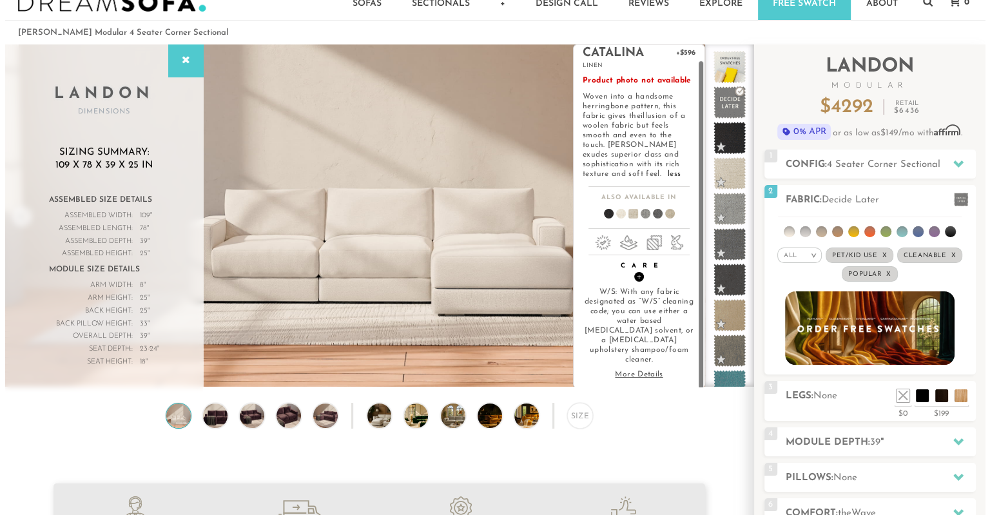
scroll to position [33, 0]
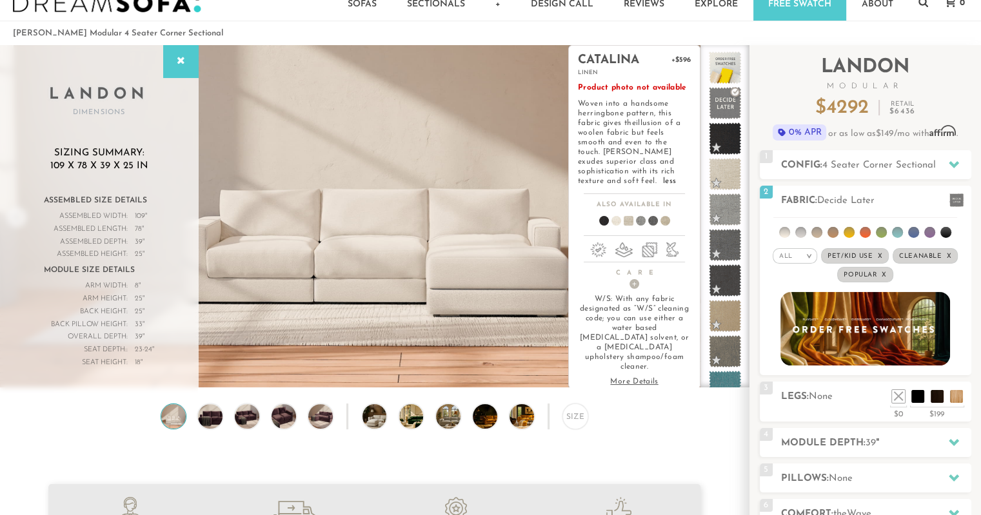
click at [633, 377] on p "More Details" at bounding box center [634, 382] width 113 height 10
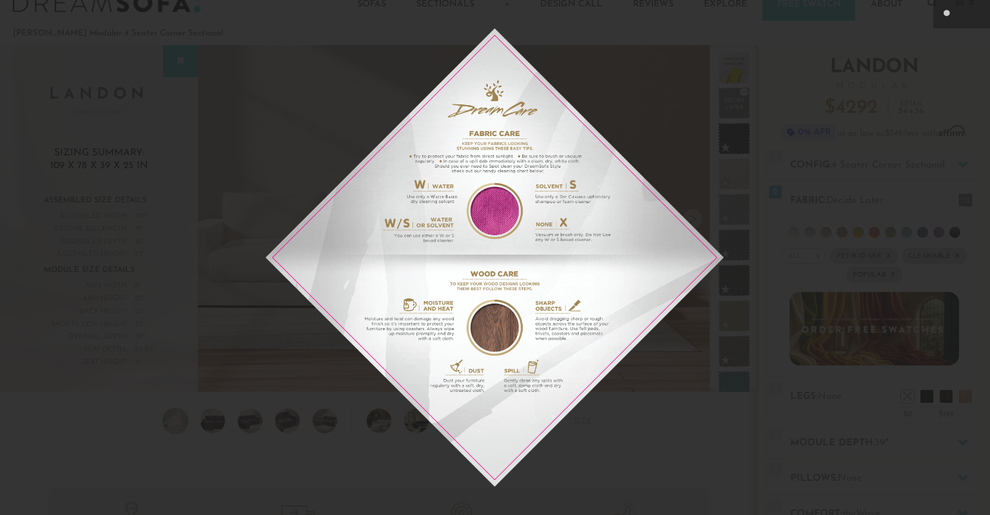
click at [658, 100] on img at bounding box center [495, 257] width 458 height 458
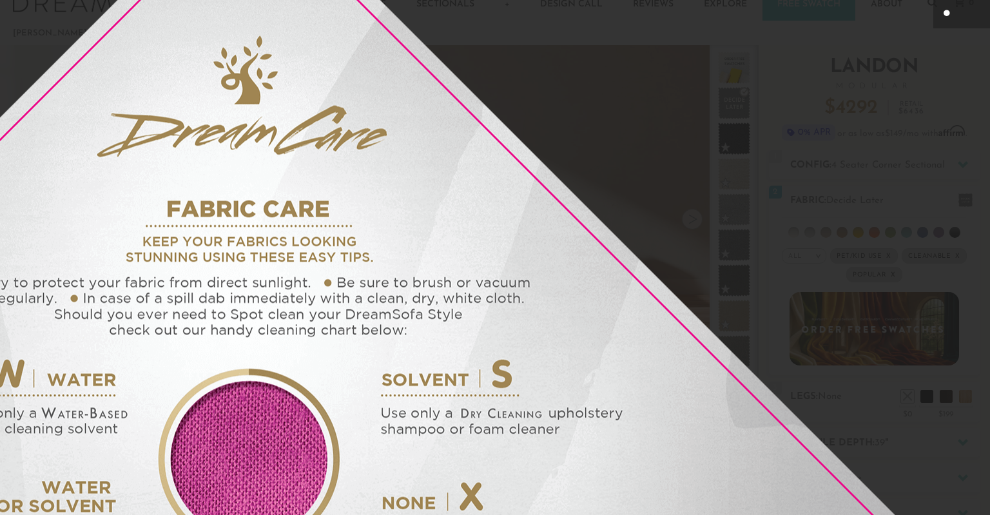
click at [952, 15] on icon at bounding box center [947, 13] width 15 height 15
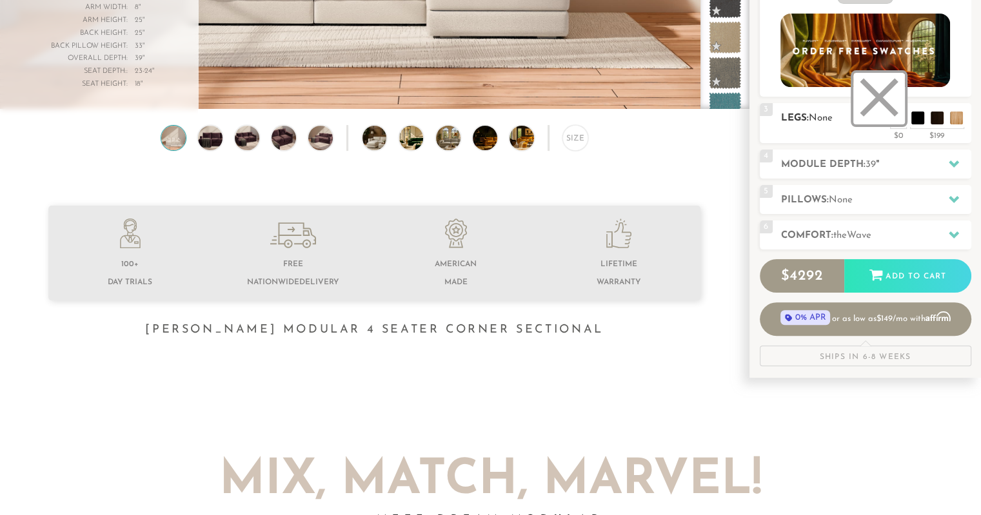
scroll to position [396, 0]
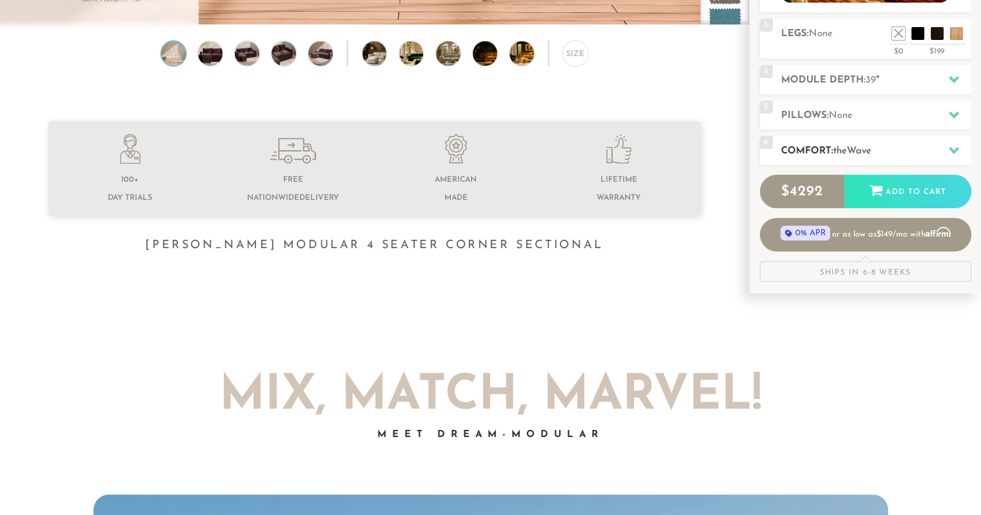
click at [921, 152] on h2 "Comfort: the Wave" at bounding box center [876, 151] width 190 height 15
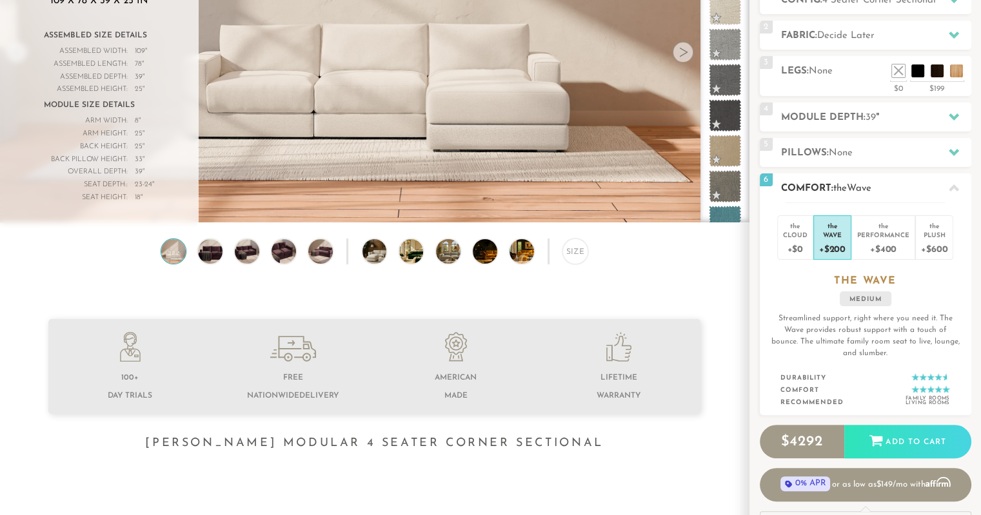
scroll to position [184, 0]
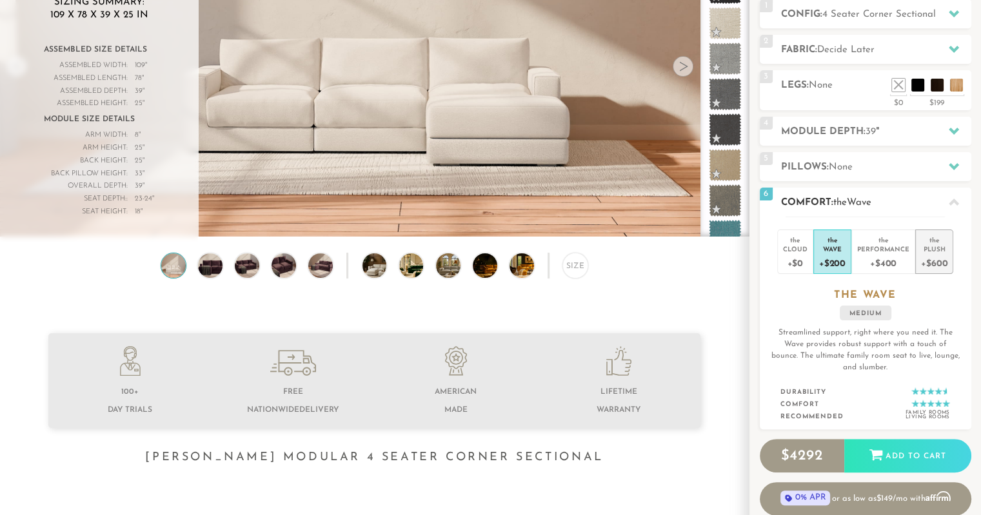
click at [936, 260] on div "+$600" at bounding box center [934, 262] width 26 height 19
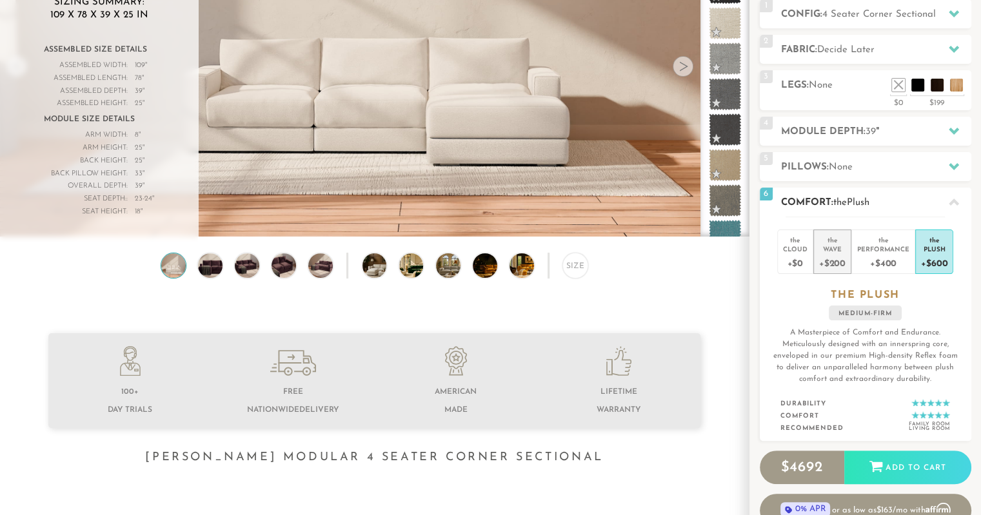
click at [836, 251] on div "Wave" at bounding box center [832, 248] width 26 height 9
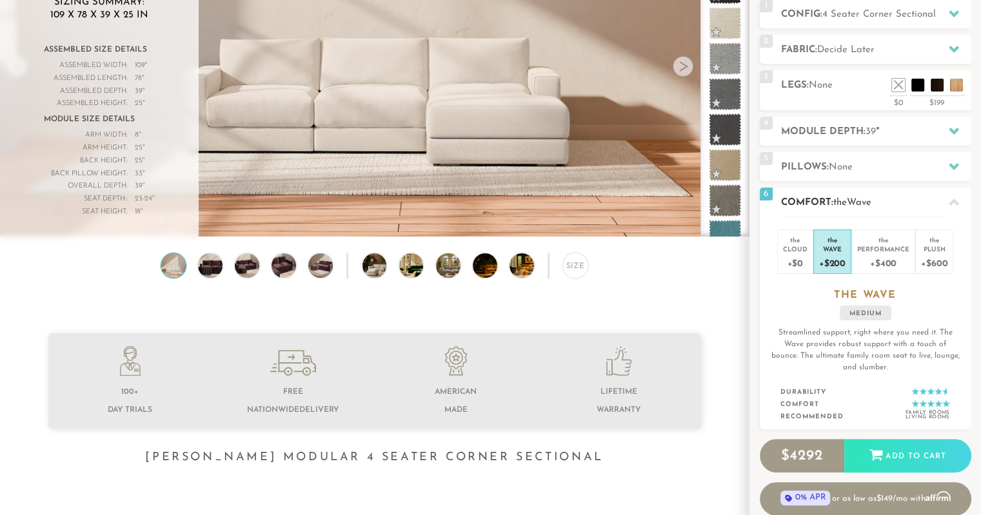
click at [956, 203] on icon at bounding box center [953, 202] width 10 height 7
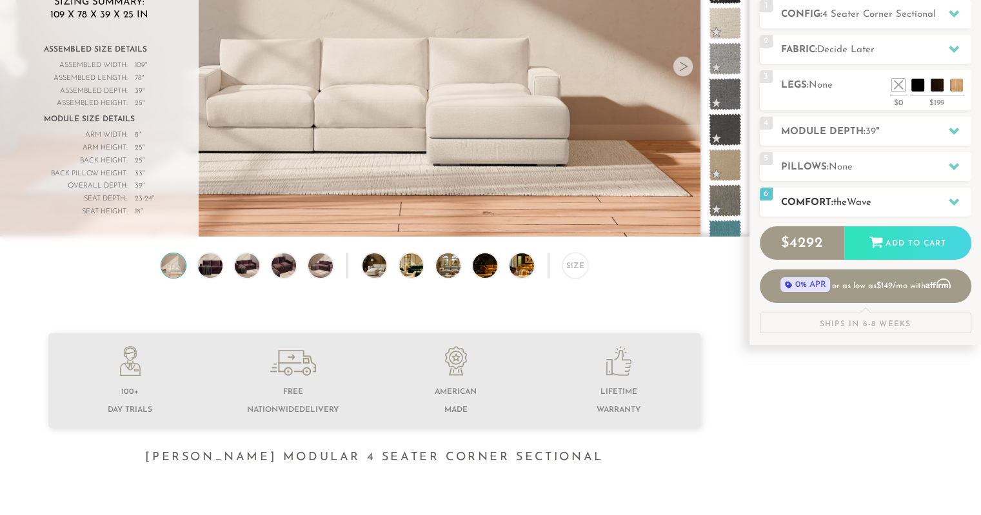
scroll to position [0, 0]
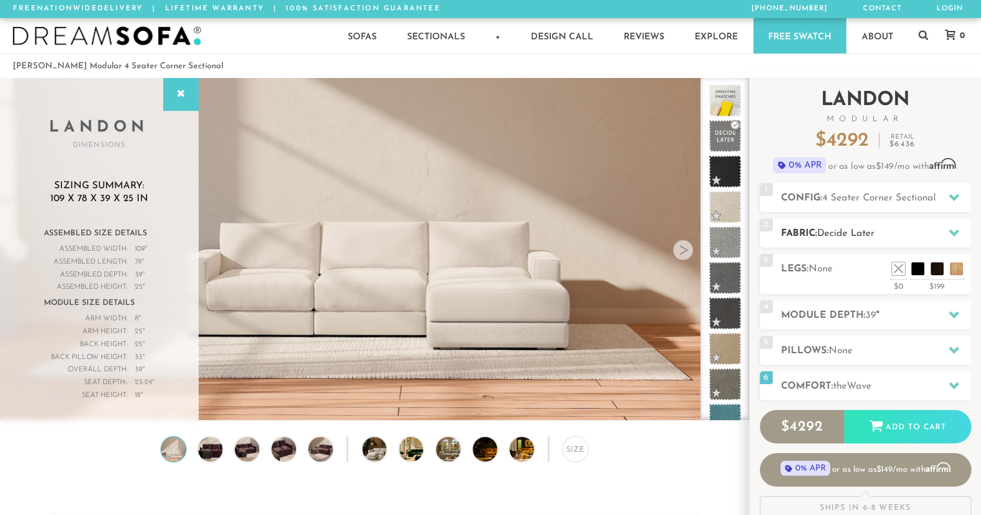
click at [905, 230] on h2 "Fabric: Decide Later" at bounding box center [876, 233] width 190 height 15
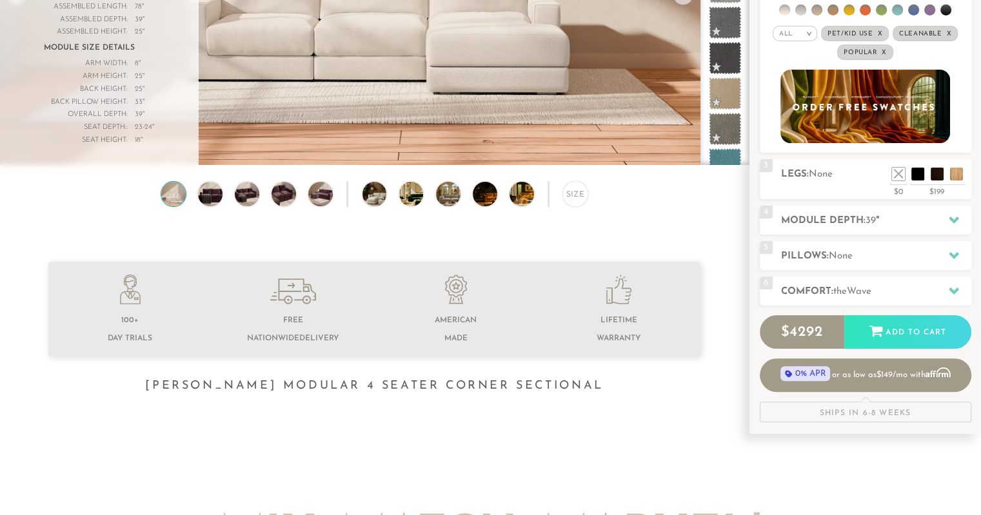
scroll to position [255, 0]
click at [871, 288] on span "Wave" at bounding box center [859, 293] width 25 height 10
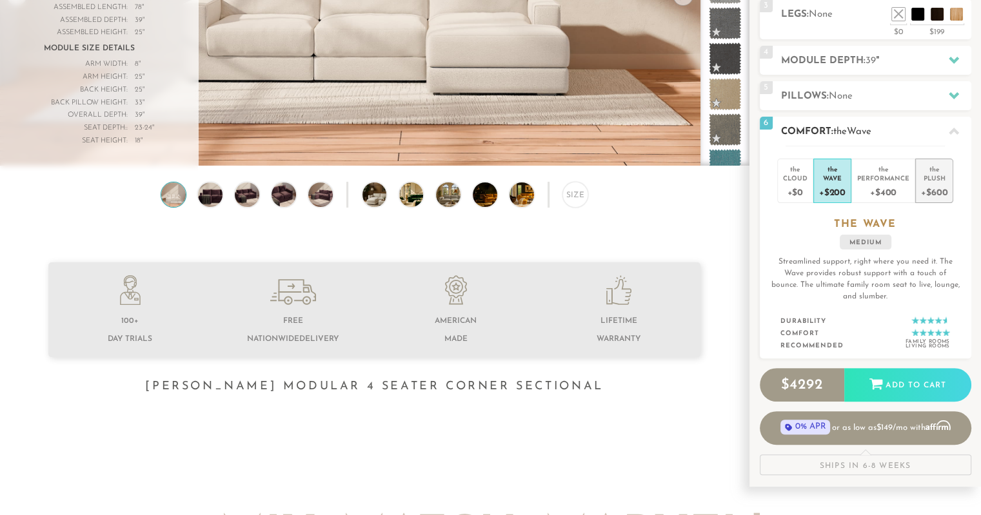
click at [931, 179] on div "Plush" at bounding box center [934, 177] width 26 height 9
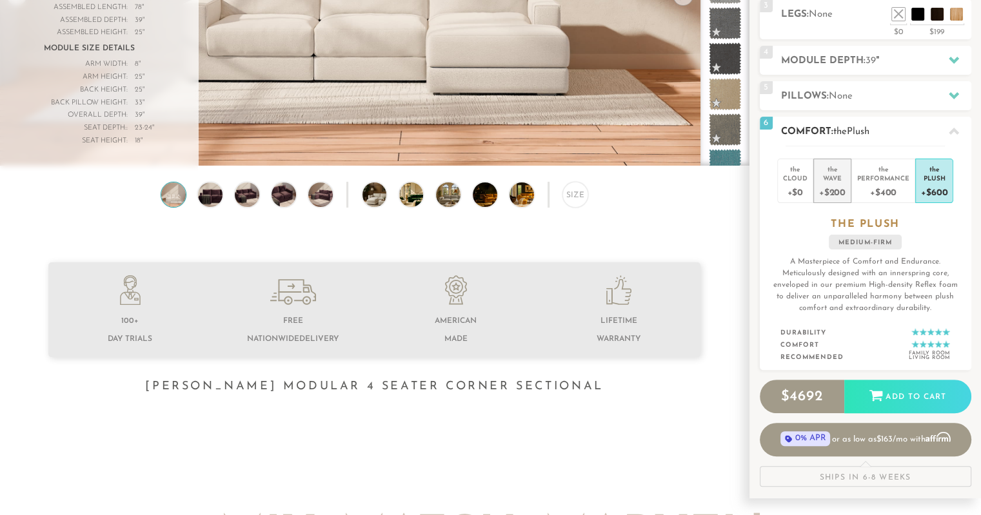
click at [834, 170] on div "the" at bounding box center [832, 167] width 26 height 13
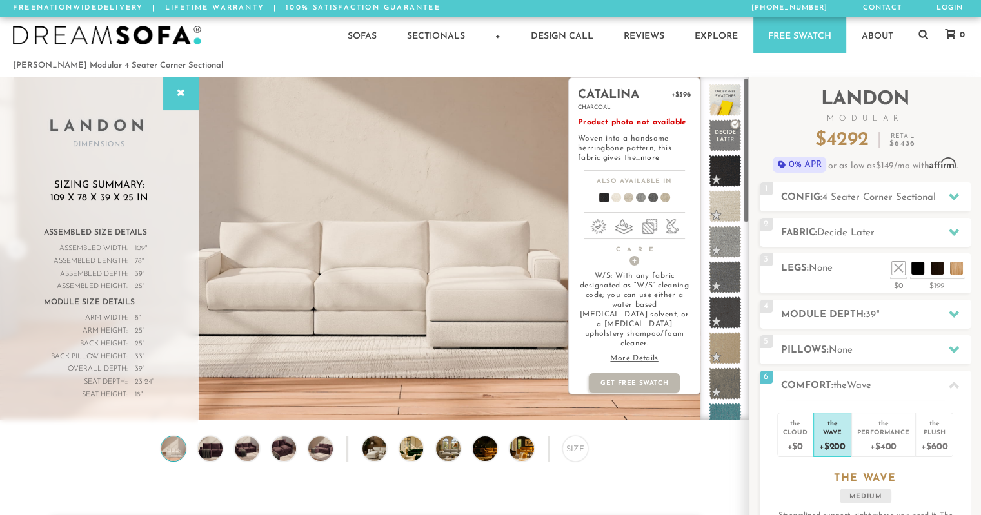
scroll to position [0, 0]
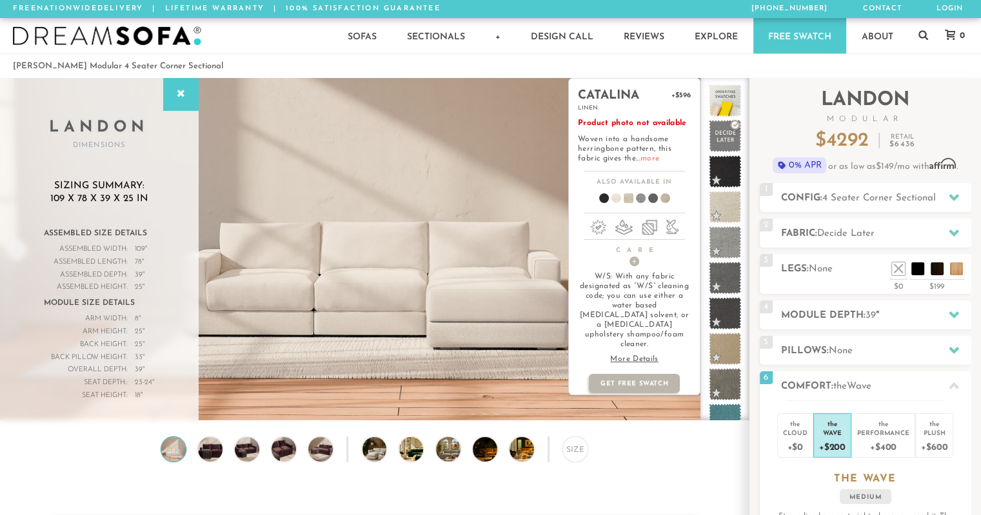
click at [649, 159] on link "more" at bounding box center [649, 159] width 19 height 8
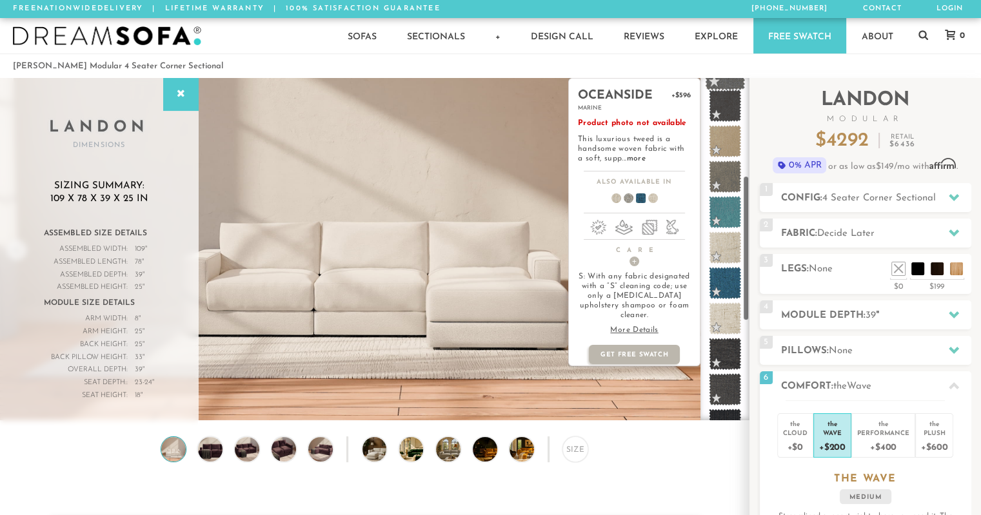
scroll to position [239, 0]
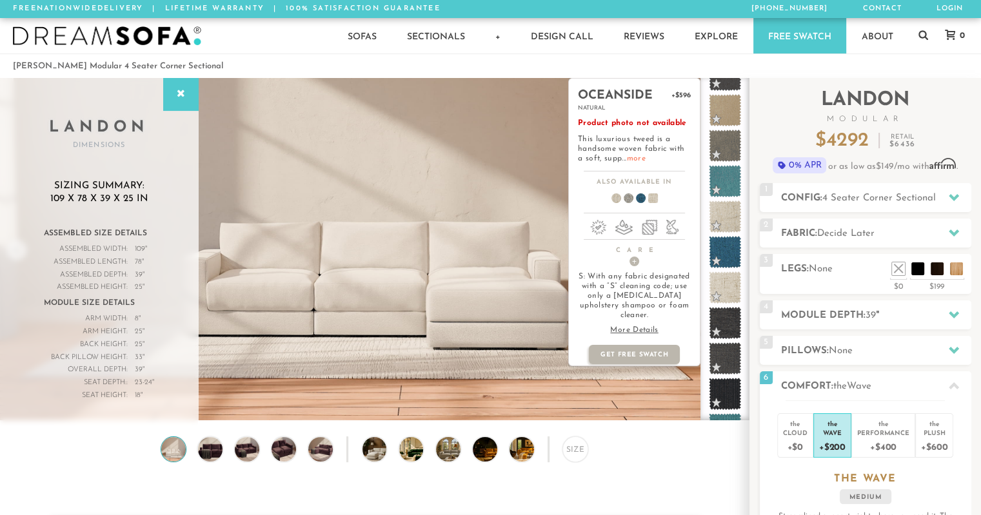
click at [626, 161] on link "more" at bounding box center [635, 159] width 19 height 8
click at [724, 219] on span at bounding box center [725, 217] width 41 height 41
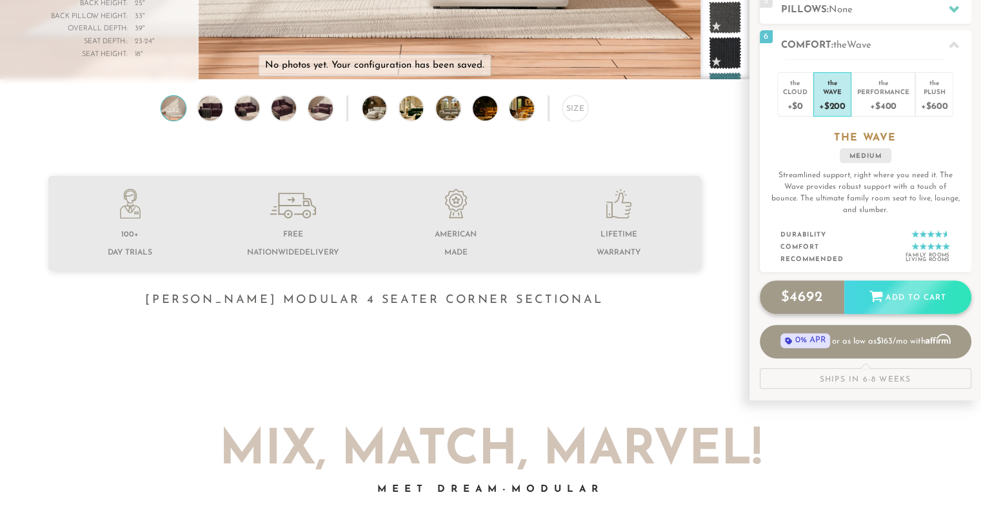
scroll to position [340, 0]
click at [897, 300] on div "Add to Cart" at bounding box center [907, 298] width 127 height 35
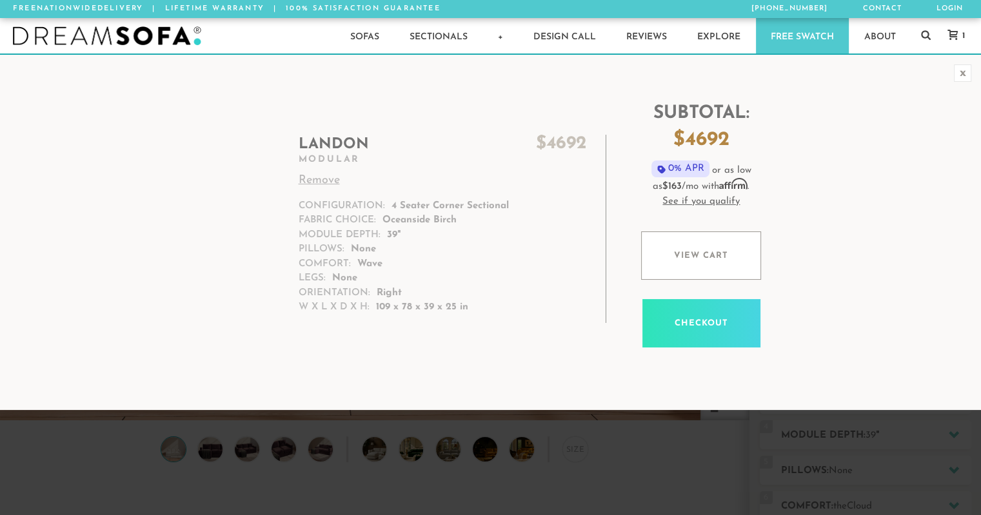
click at [714, 315] on link "Checkout" at bounding box center [701, 323] width 118 height 48
